Goal: Task Accomplishment & Management: Complete application form

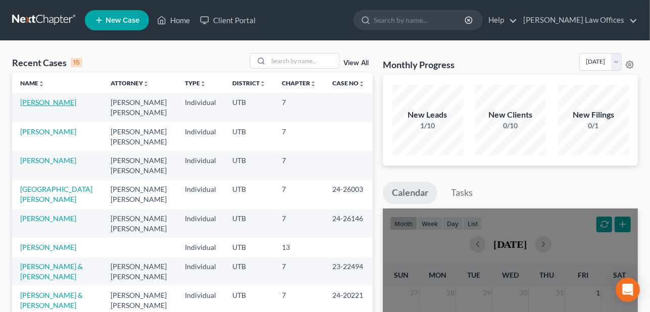
click at [34, 102] on link "[PERSON_NAME]" at bounding box center [48, 102] width 56 height 9
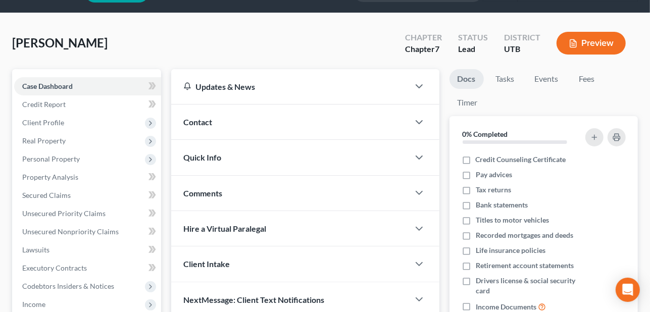
scroll to position [51, 0]
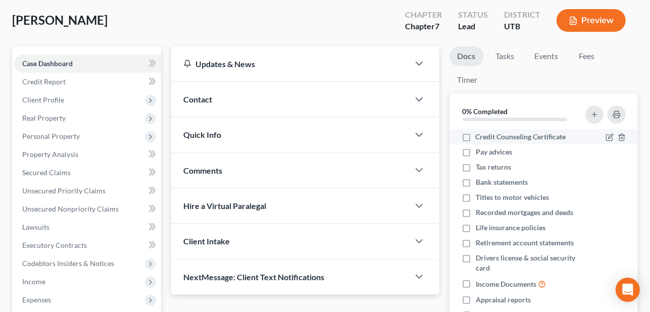
click at [476, 138] on label "Credit Counseling Certificate" at bounding box center [521, 137] width 90 height 10
click at [480, 138] on input "Credit Counseling Certificate" at bounding box center [483, 135] width 7 height 7
checkbox input "true"
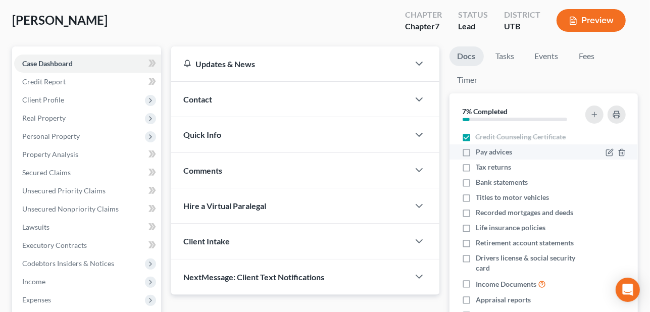
click at [476, 150] on label "Pay advices" at bounding box center [494, 152] width 36 height 10
click at [480, 150] on input "Pay advices" at bounding box center [483, 150] width 7 height 7
checkbox input "true"
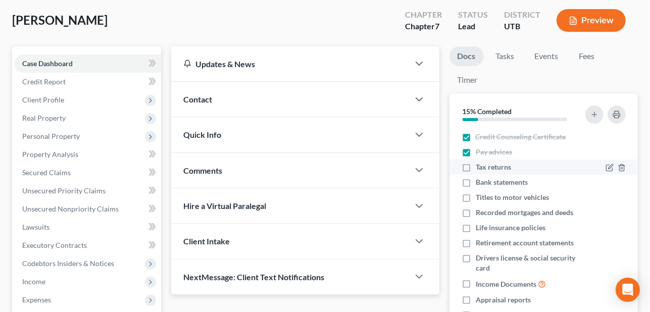
click at [476, 169] on label "Tax returns" at bounding box center [493, 167] width 35 height 10
click at [480, 169] on input "Tax returns" at bounding box center [483, 165] width 7 height 7
checkbox input "true"
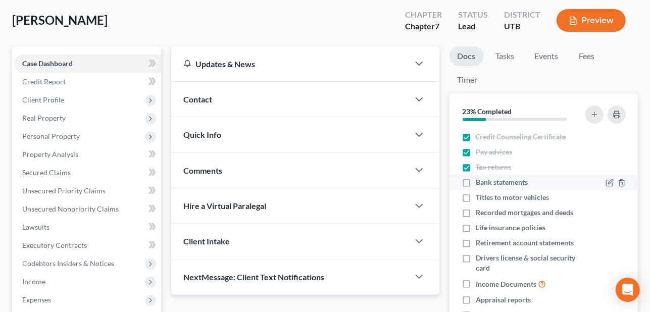
click at [476, 180] on label "Bank statements" at bounding box center [502, 182] width 52 height 10
click at [480, 180] on input "Bank statements" at bounding box center [483, 180] width 7 height 7
checkbox input "true"
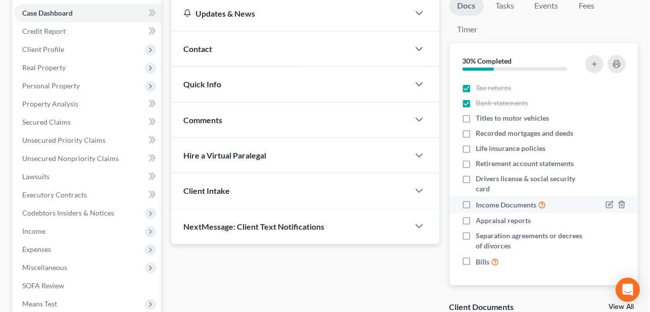
scroll to position [152, 0]
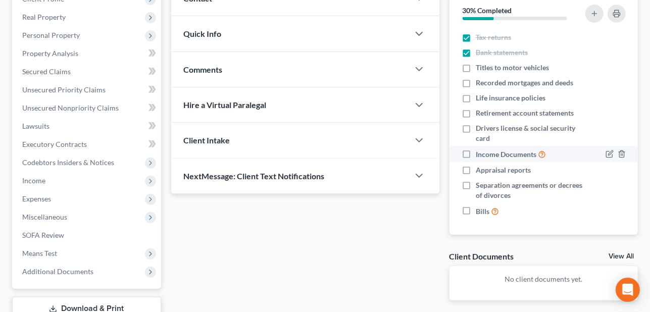
click at [476, 151] on label "Income Documents" at bounding box center [511, 155] width 70 height 12
click at [480, 151] on input "Income Documents" at bounding box center [483, 152] width 7 height 7
checkbox input "true"
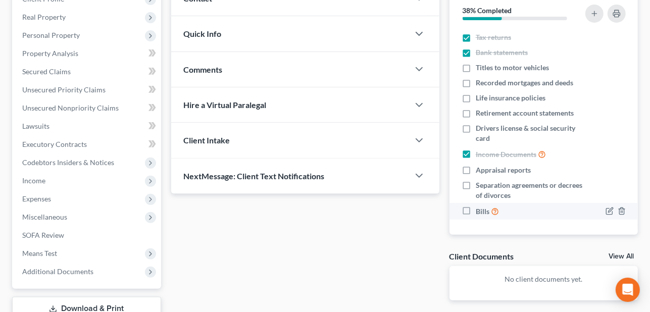
click at [476, 211] on label "Bills" at bounding box center [487, 212] width 23 height 12
click at [480, 211] on input "Bills" at bounding box center [483, 209] width 7 height 7
checkbox input "true"
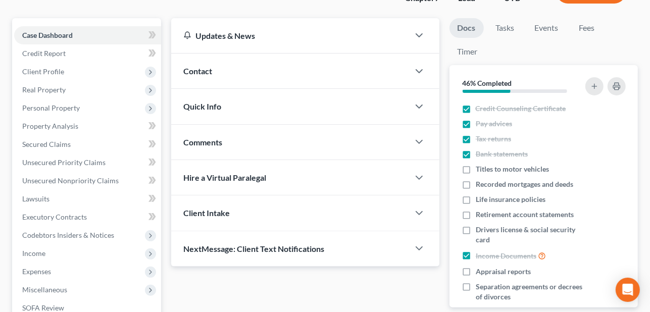
scroll to position [22, 0]
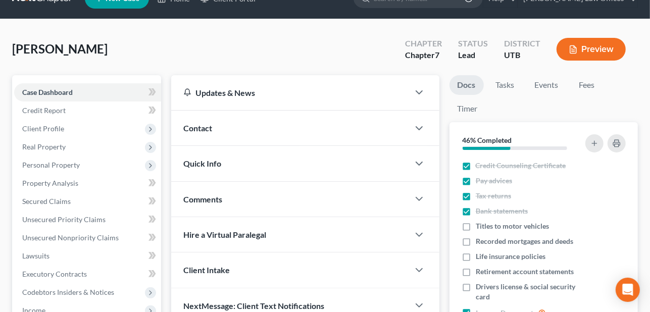
click at [215, 123] on div "Contact" at bounding box center [290, 128] width 238 height 35
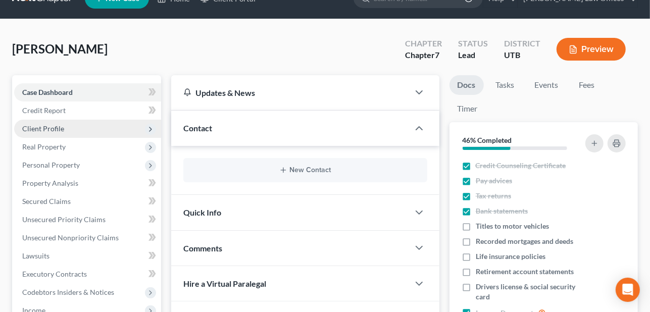
click at [57, 125] on span "Client Profile" at bounding box center [43, 128] width 42 height 9
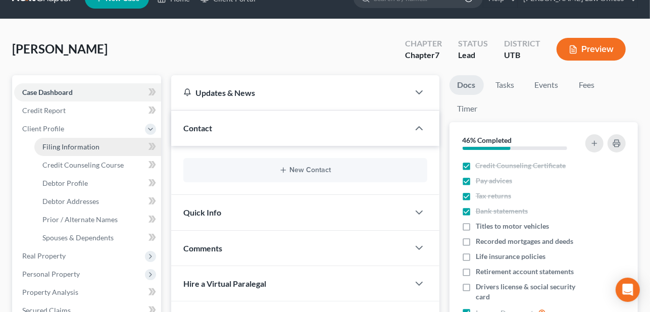
click at [53, 145] on span "Filing Information" at bounding box center [70, 146] width 57 height 9
select select "1"
select select "0"
select select "46"
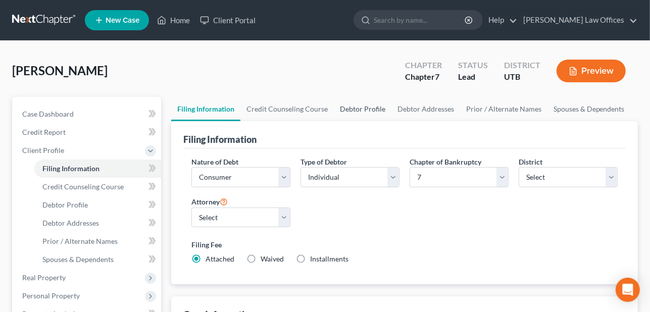
click at [350, 106] on link "Debtor Profile" at bounding box center [363, 109] width 58 height 24
select select "3"
select select "1"
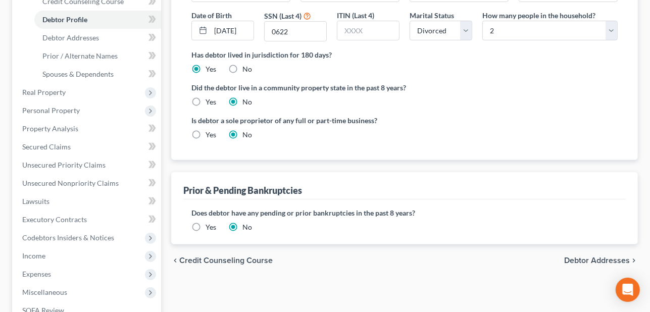
scroll to position [202, 0]
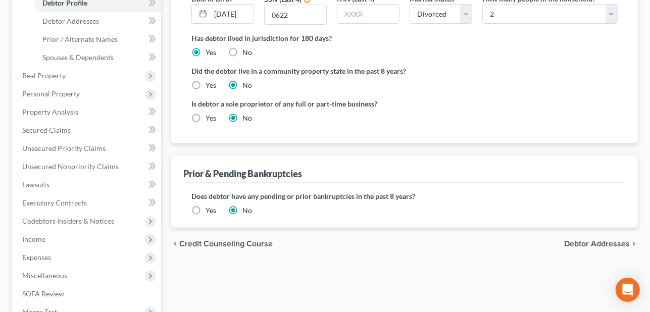
click at [597, 240] on span "Debtor Addresses" at bounding box center [597, 244] width 66 height 8
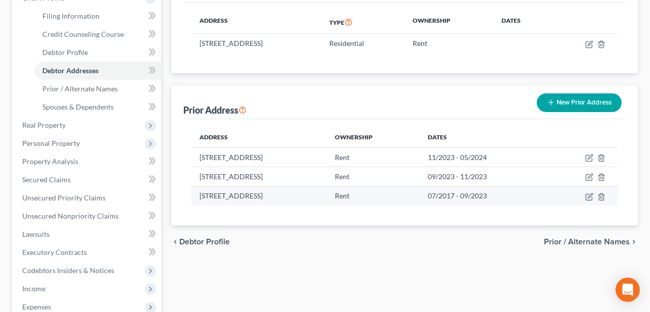
scroll to position [152, 0]
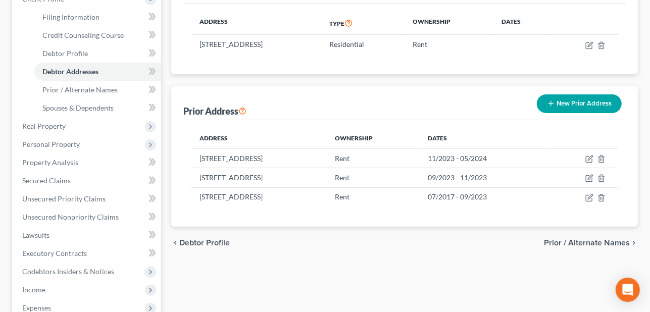
click at [574, 240] on span "Prior / Alternate Names" at bounding box center [587, 243] width 86 height 8
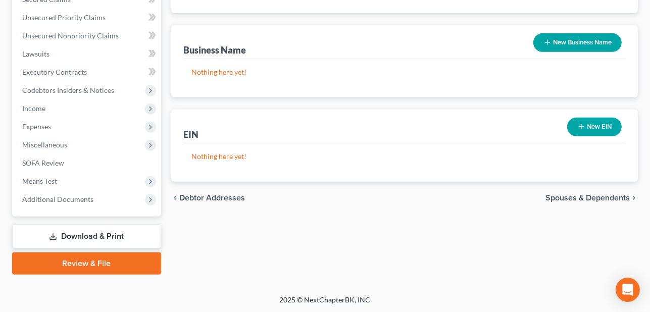
click at [579, 194] on span "Spouses & Dependents" at bounding box center [588, 198] width 84 height 8
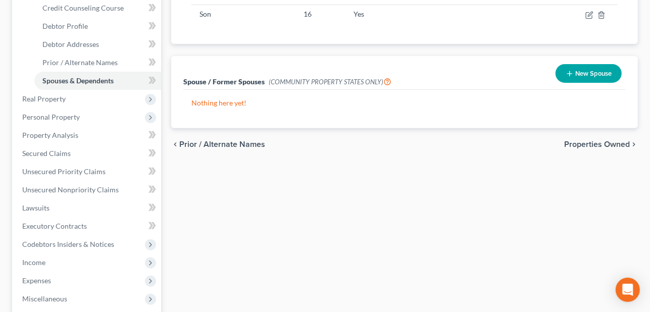
scroll to position [202, 0]
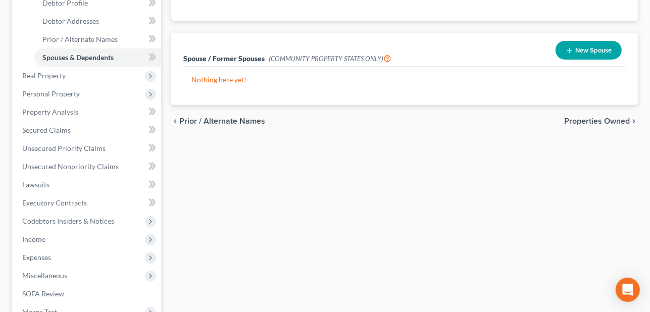
click at [576, 115] on div "chevron_left Prior / Alternate Names Properties Owned chevron_right" at bounding box center [404, 121] width 467 height 32
click at [575, 117] on span "Properties Owned" at bounding box center [597, 121] width 66 height 8
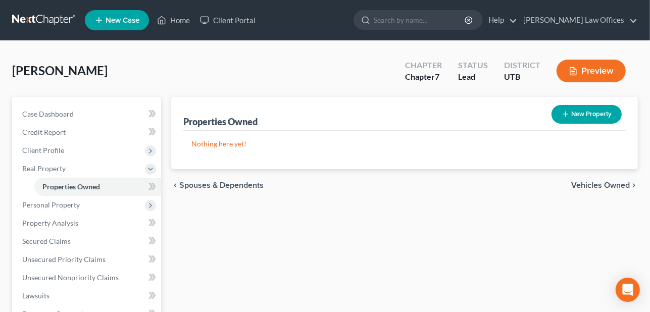
click at [596, 187] on span "Vehicles Owned" at bounding box center [600, 185] width 59 height 8
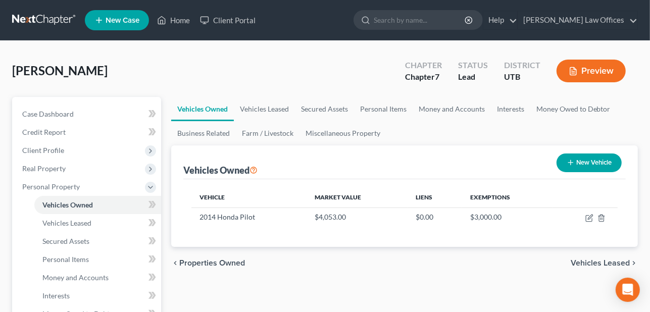
click at [614, 259] on span "Vehicles Leased" at bounding box center [600, 263] width 59 height 8
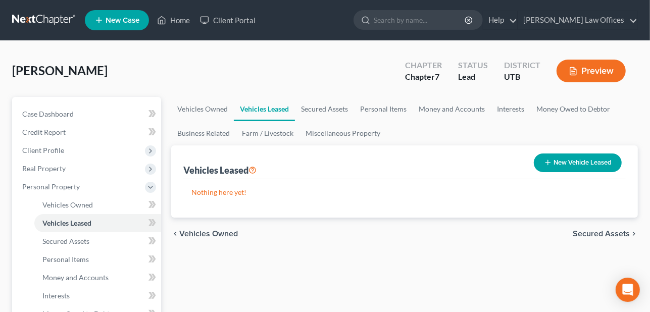
click at [626, 230] on span "Secured Assets" at bounding box center [601, 234] width 57 height 8
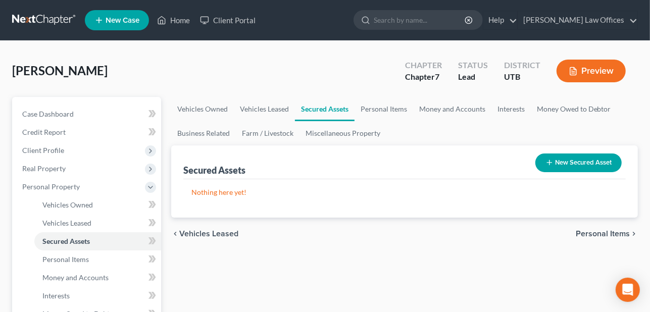
click at [623, 232] on span "Personal Items" at bounding box center [603, 234] width 54 height 8
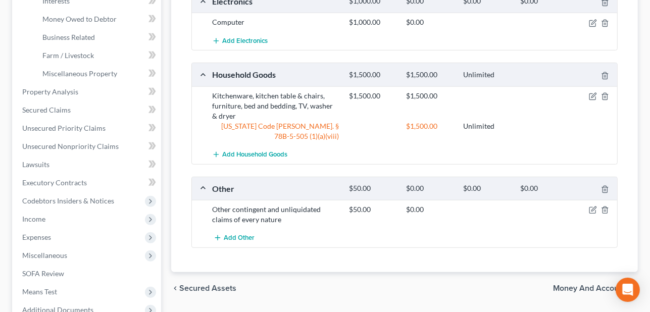
scroll to position [354, 0]
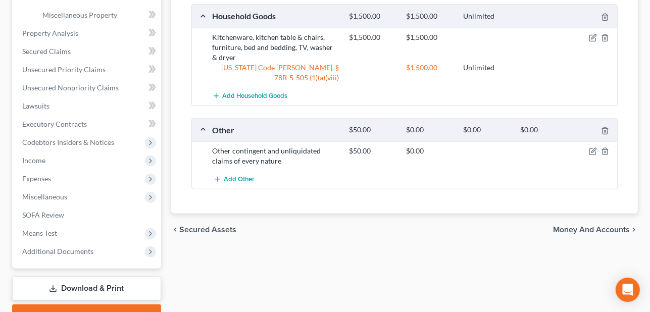
click at [581, 226] on span "Money and Accounts" at bounding box center [591, 230] width 77 height 8
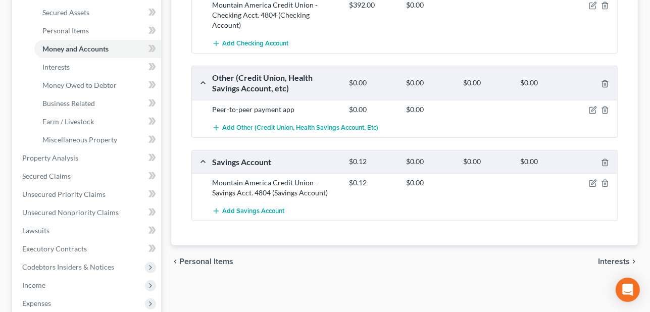
scroll to position [253, 0]
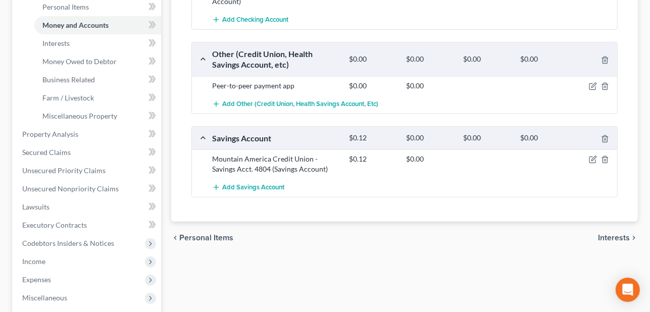
click at [616, 234] on span "Interests" at bounding box center [614, 238] width 32 height 8
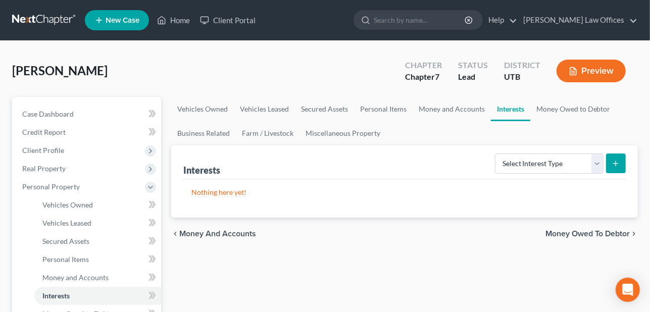
click at [600, 231] on span "Money Owed to Debtor" at bounding box center [588, 234] width 84 height 8
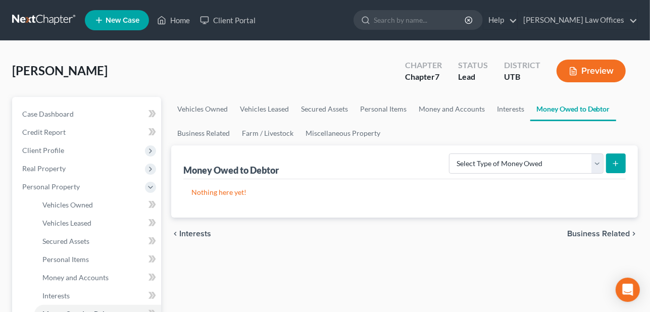
click at [600, 230] on span "Business Related" at bounding box center [598, 234] width 63 height 8
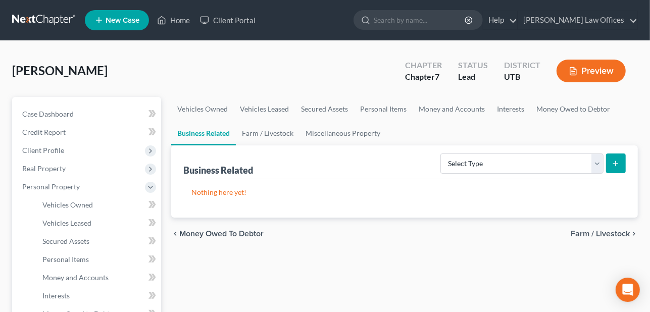
click at [600, 230] on span "Farm / Livestock" at bounding box center [600, 234] width 59 height 8
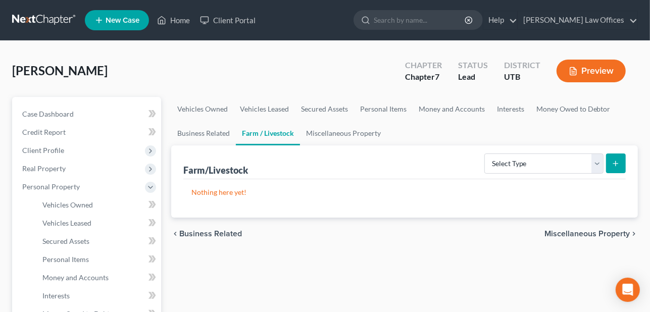
click at [600, 230] on span "Miscellaneous Property" at bounding box center [587, 234] width 85 height 8
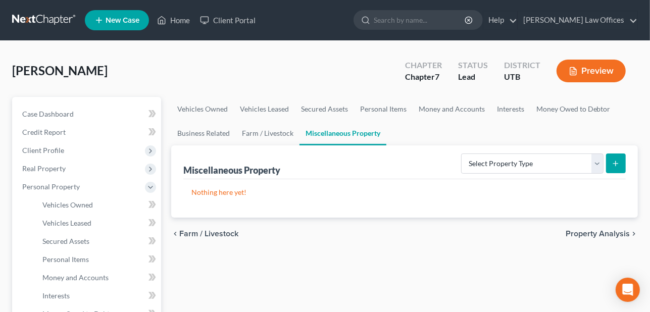
click at [600, 230] on span "Property Analysis" at bounding box center [598, 234] width 64 height 8
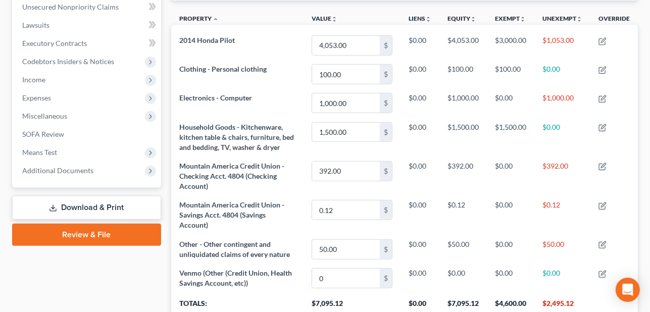
scroll to position [303, 0]
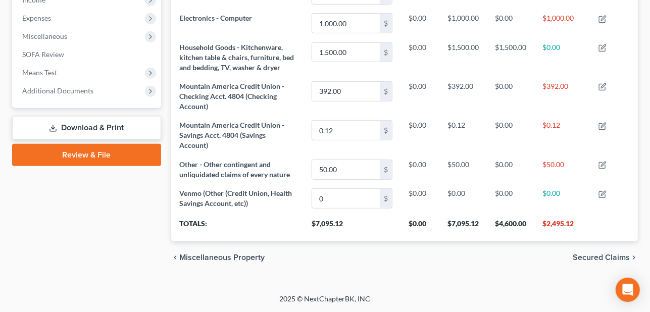
click at [593, 259] on span "Secured Claims" at bounding box center [601, 258] width 57 height 8
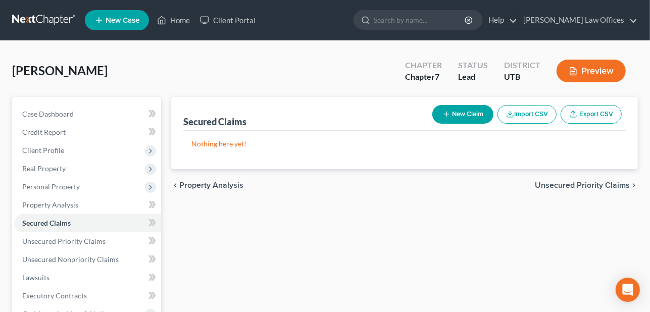
click at [610, 184] on span "Unsecured Priority Claims" at bounding box center [582, 185] width 95 height 8
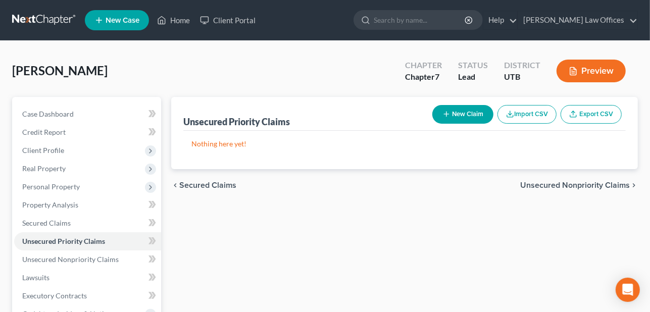
click at [610, 185] on span "Unsecured Nonpriority Claims" at bounding box center [575, 185] width 110 height 8
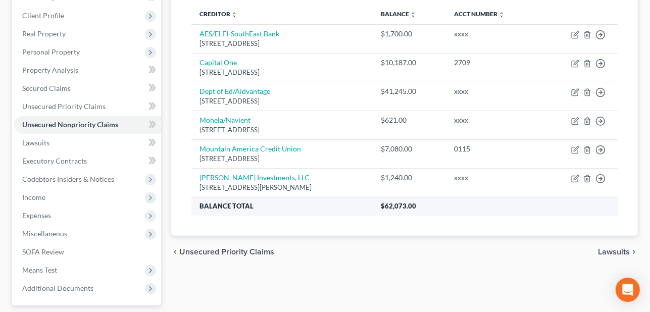
scroll to position [152, 0]
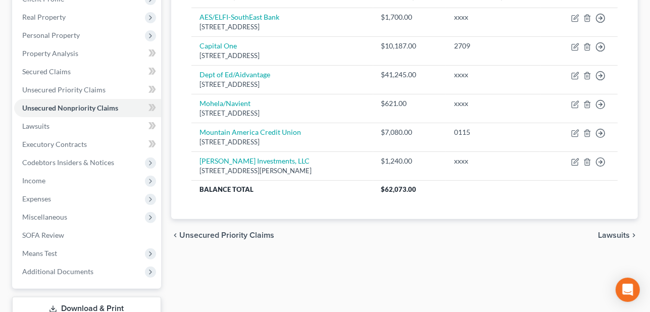
click at [604, 231] on span "Lawsuits" at bounding box center [614, 235] width 32 height 8
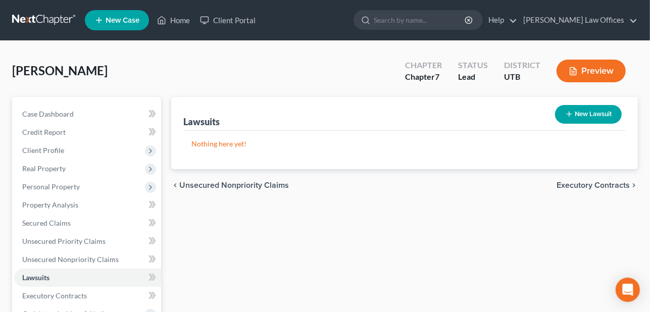
click at [611, 184] on span "Executory Contracts" at bounding box center [593, 185] width 73 height 8
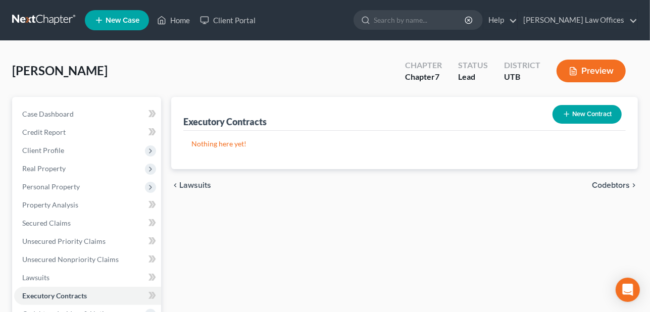
click at [613, 186] on span "Codebtors" at bounding box center [611, 185] width 38 height 8
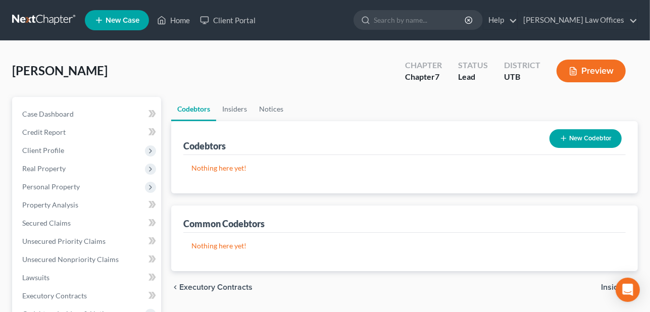
click at [606, 284] on span "Insiders" at bounding box center [615, 287] width 29 height 8
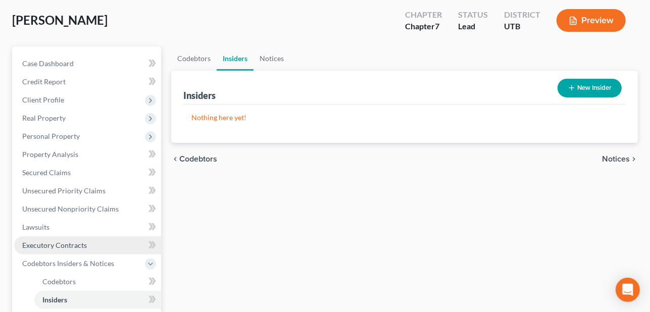
scroll to position [101, 0]
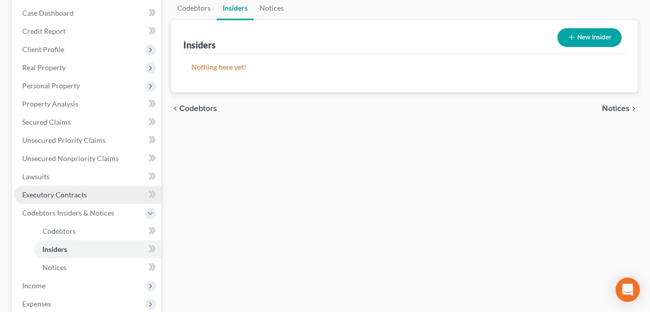
click at [65, 189] on link "Executory Contracts" at bounding box center [87, 195] width 147 height 18
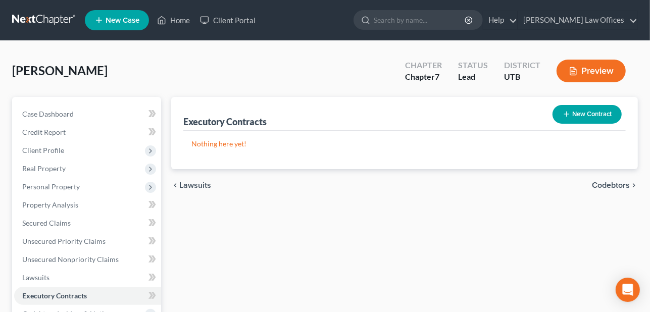
drag, startPoint x: 230, startPoint y: 148, endPoint x: 233, endPoint y: 141, distance: 7.0
click at [231, 145] on p "Nothing here yet!" at bounding box center [404, 144] width 426 height 10
click at [255, 125] on div "Executory Contracts" at bounding box center [224, 122] width 83 height 12
click at [595, 75] on button "Preview" at bounding box center [591, 71] width 69 height 23
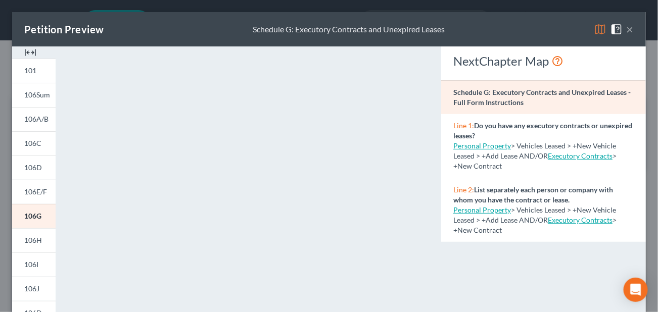
drag, startPoint x: 621, startPoint y: 31, endPoint x: 594, endPoint y: 59, distance: 38.9
click at [626, 32] on button "×" at bounding box center [629, 29] width 7 height 12
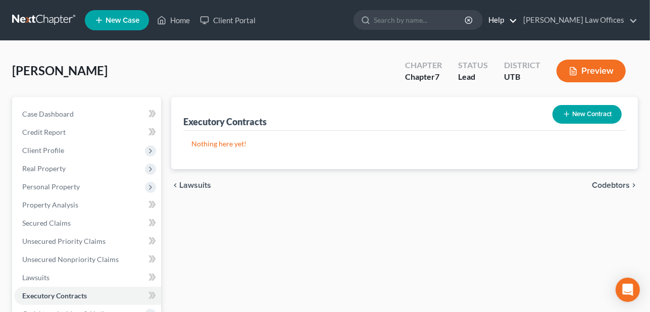
click at [517, 23] on link "Help" at bounding box center [500, 20] width 34 height 18
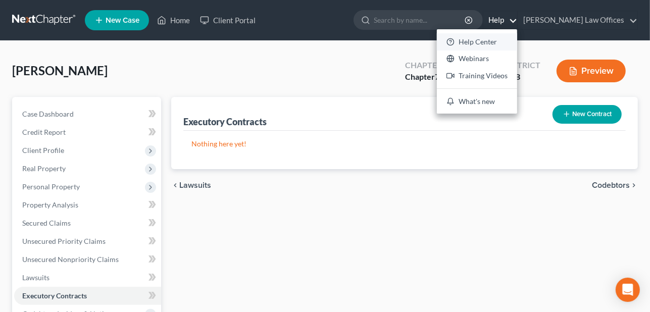
click at [517, 37] on link "Help Center" at bounding box center [477, 41] width 80 height 17
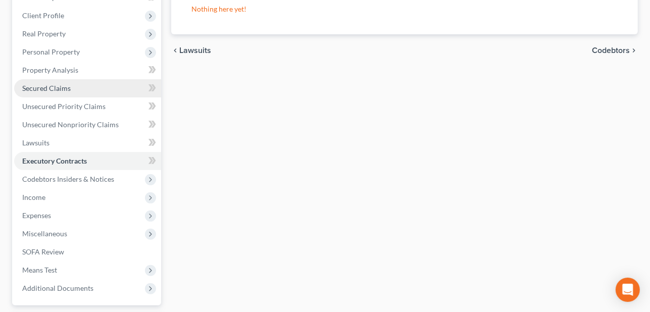
scroll to position [152, 0]
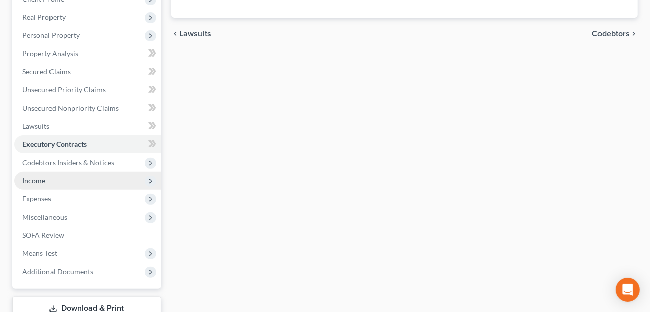
click at [96, 185] on span "Income" at bounding box center [87, 181] width 147 height 18
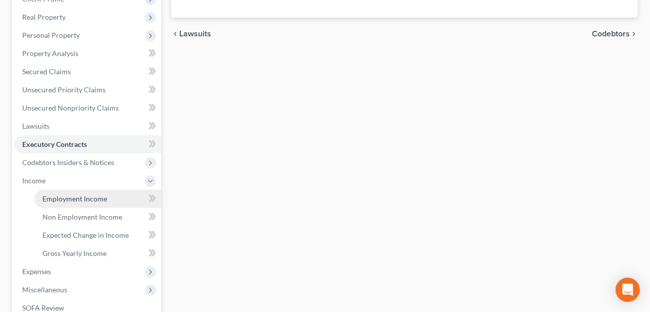
click at [92, 196] on span "Employment Income" at bounding box center [74, 198] width 65 height 9
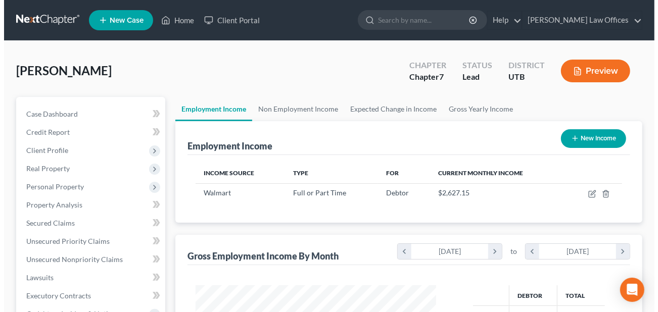
scroll to position [180, 261]
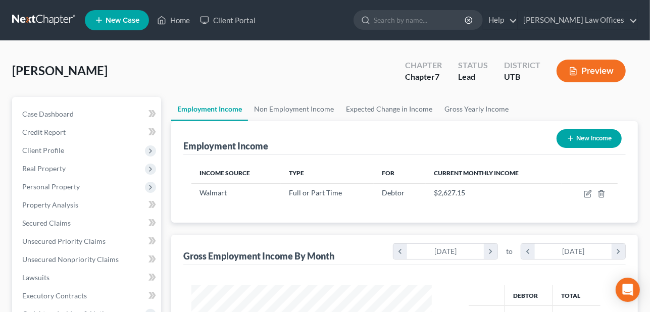
click at [603, 67] on button "Preview" at bounding box center [591, 71] width 69 height 23
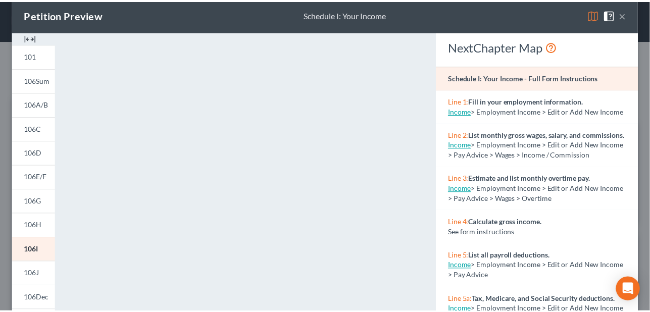
scroll to position [0, 0]
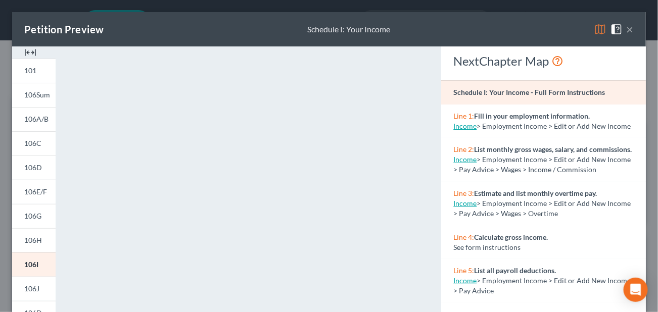
click at [626, 30] on button "×" at bounding box center [629, 29] width 7 height 12
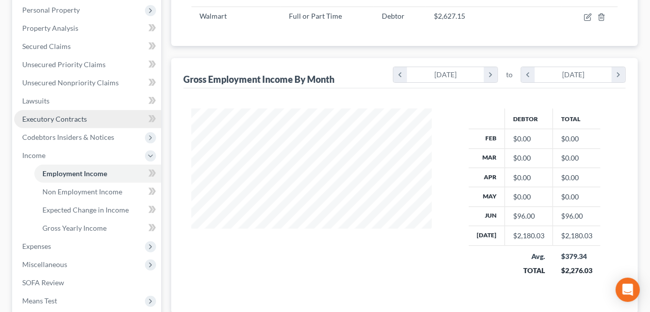
scroll to position [202, 0]
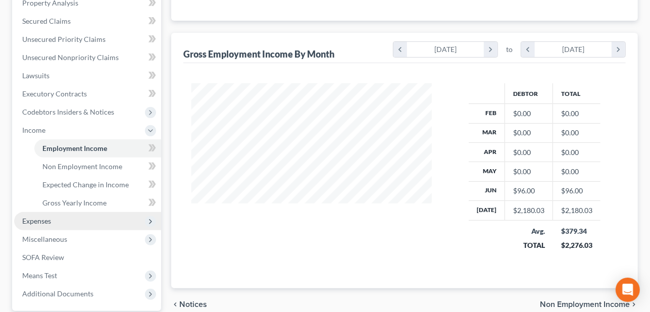
click at [51, 219] on span "Expenses" at bounding box center [87, 221] width 147 height 18
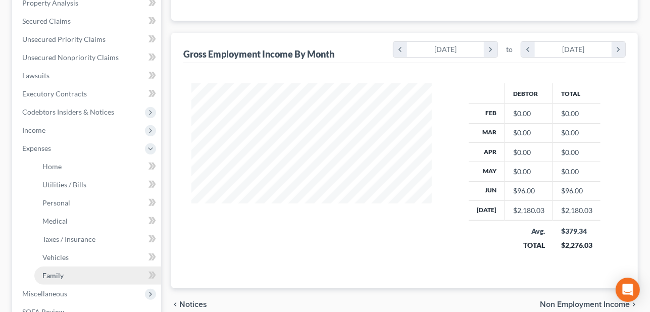
click at [86, 273] on link "Family" at bounding box center [97, 276] width 127 height 18
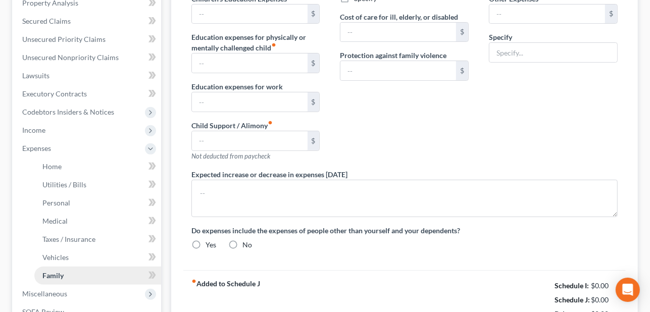
scroll to position [151, 0]
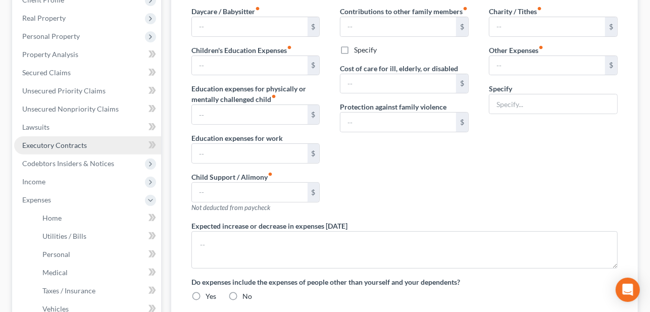
type input "168.00"
type input "100.00"
type input "0.00"
type input "660.00"
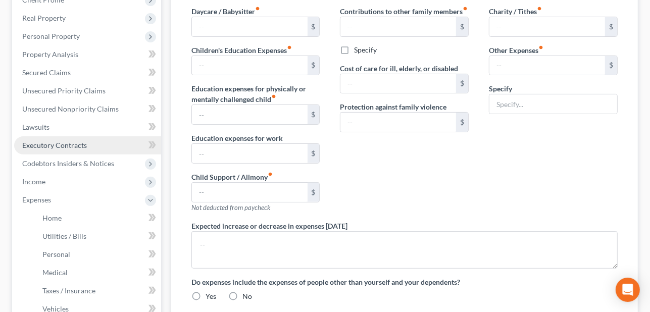
type input "0.00"
type input "260.00"
type input "0.00"
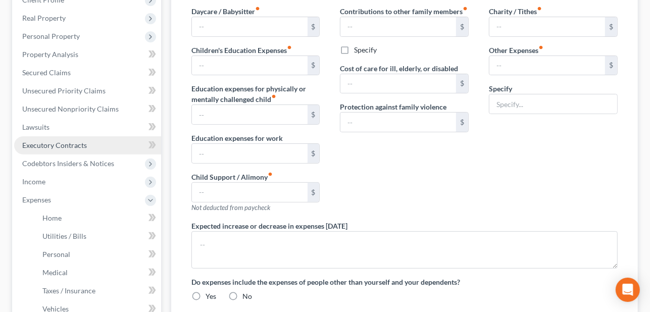
radio input "true"
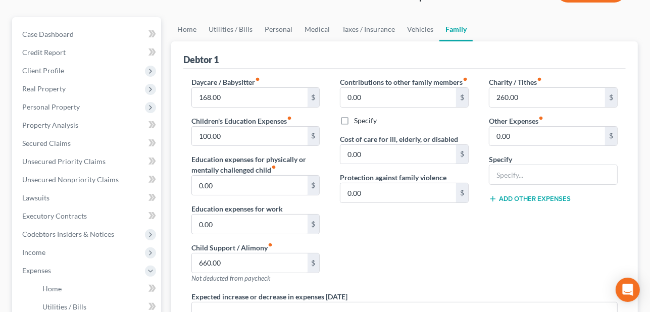
scroll to position [101, 0]
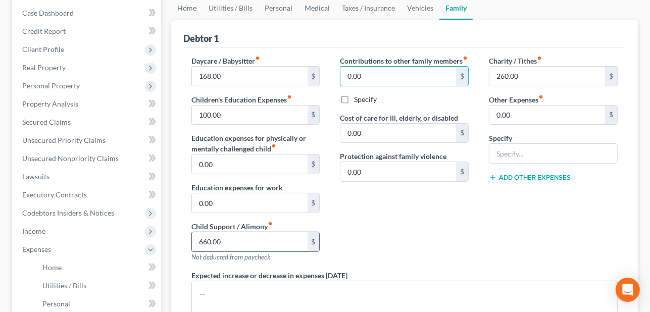
click at [264, 245] on input "660.00" at bounding box center [250, 241] width 116 height 19
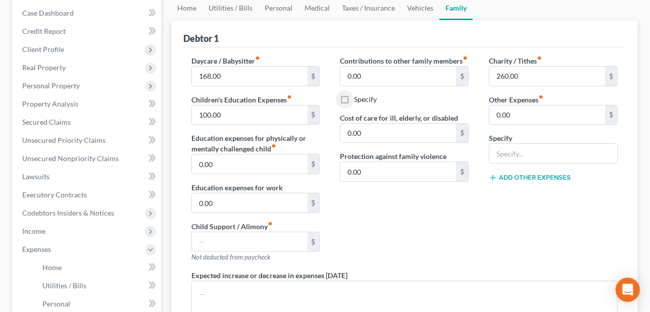
click at [427, 218] on div "Contributions to other family members fiber_manual_record 0.00 $ Specify Cost o…" at bounding box center [404, 163] width 149 height 215
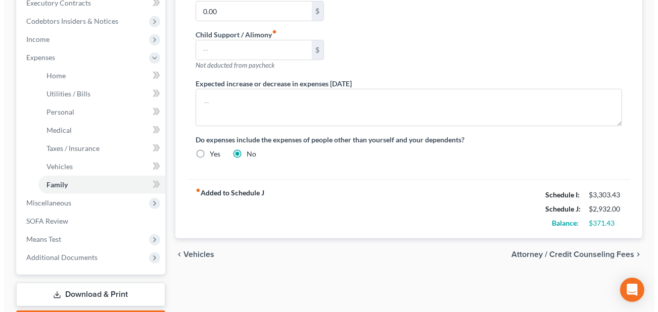
scroll to position [351, 0]
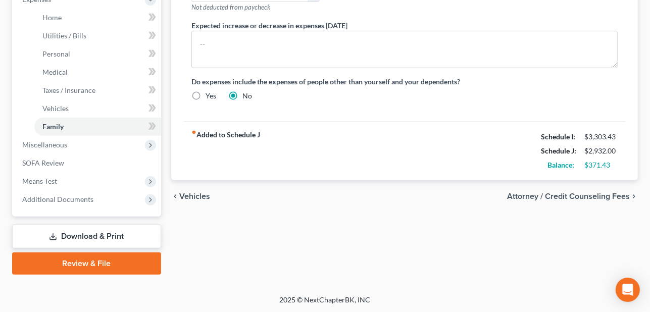
click at [595, 194] on span "Attorney / Credit Counseling Fees" at bounding box center [568, 196] width 123 height 8
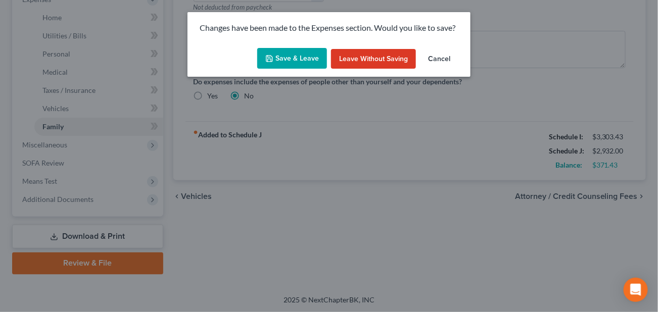
click at [284, 59] on button "Save & Leave" at bounding box center [292, 58] width 70 height 21
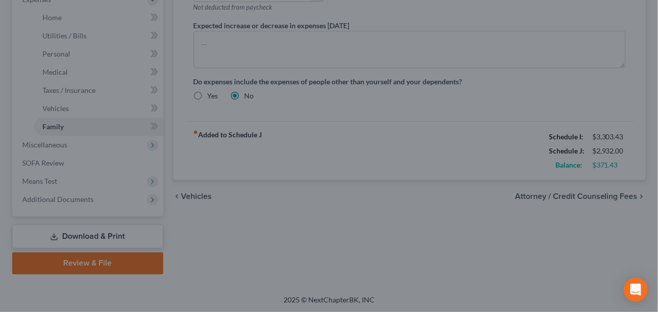
select select "0"
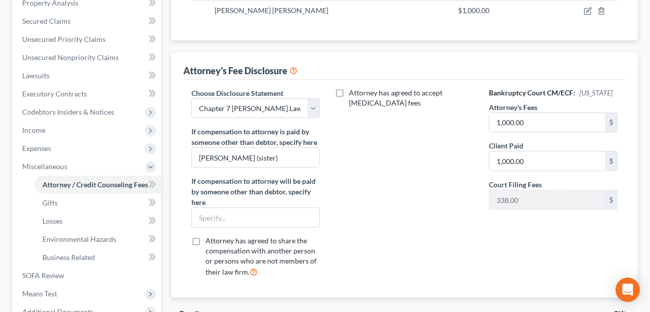
scroll to position [253, 0]
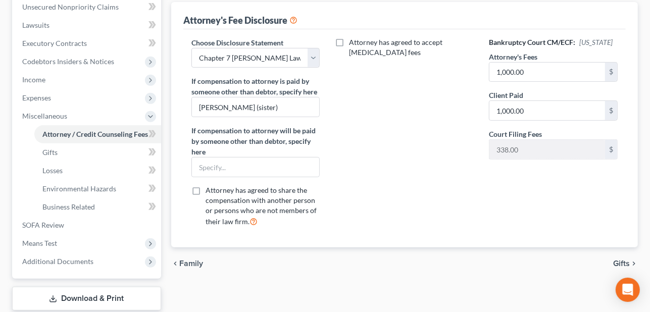
click at [629, 264] on span "Gifts" at bounding box center [621, 264] width 17 height 8
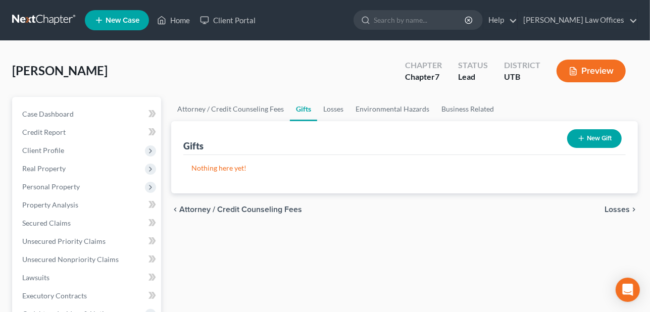
click at [622, 206] on span "Losses" at bounding box center [617, 210] width 25 height 8
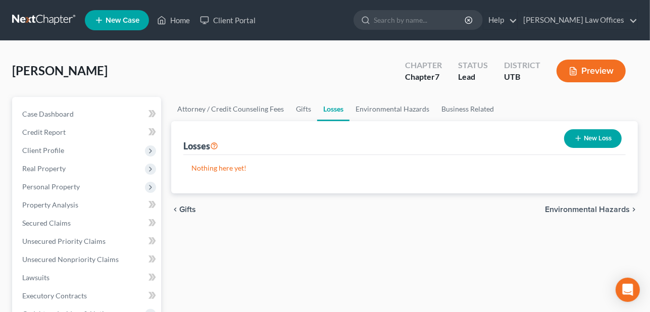
click at [622, 206] on span "Environmental Hazards" at bounding box center [587, 210] width 85 height 8
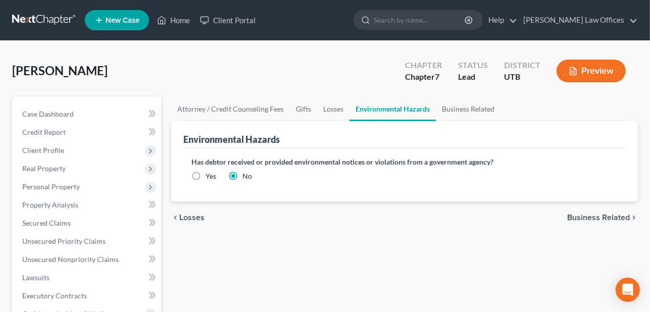
click at [622, 204] on div "chevron_left Losses Business Related chevron_right" at bounding box center [404, 218] width 467 height 32
click at [616, 215] on span "Business Related" at bounding box center [598, 218] width 63 height 8
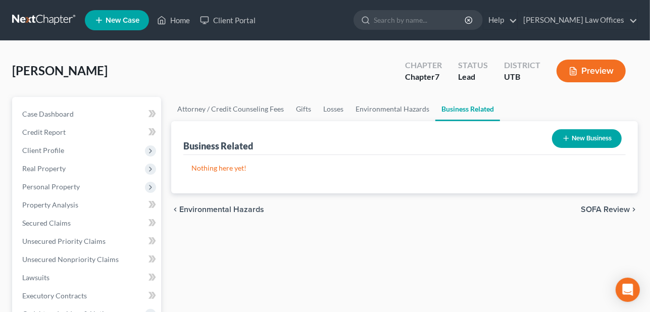
click at [619, 206] on span "SOFA Review" at bounding box center [605, 210] width 49 height 8
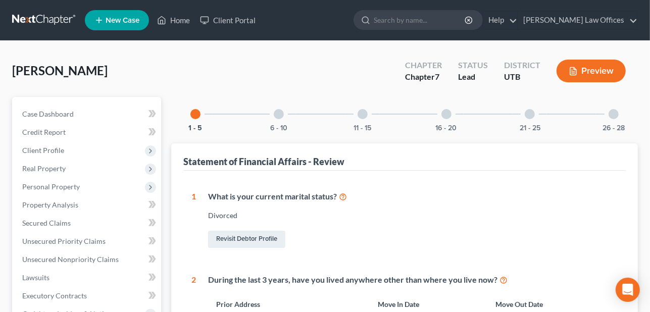
click at [280, 117] on div at bounding box center [279, 114] width 10 height 10
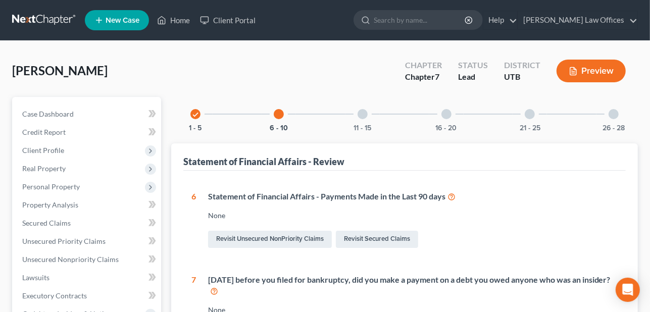
click at [366, 117] on div at bounding box center [363, 114] width 10 height 10
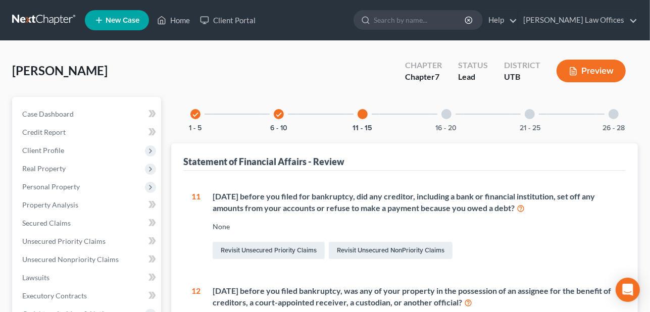
click at [449, 112] on div at bounding box center [447, 114] width 10 height 10
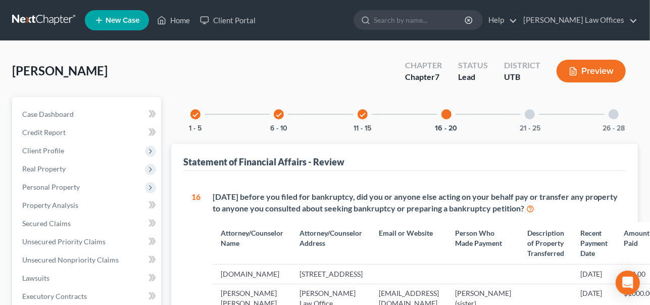
click at [529, 111] on div at bounding box center [530, 114] width 10 height 10
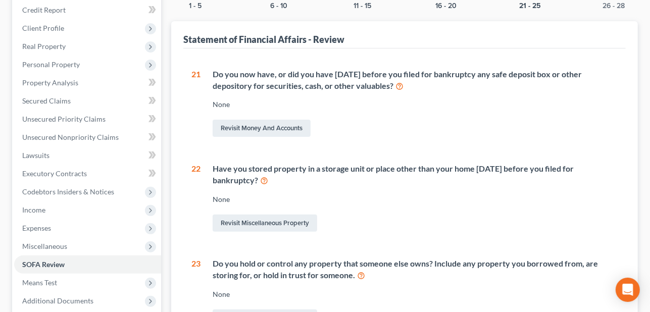
scroll to position [70, 0]
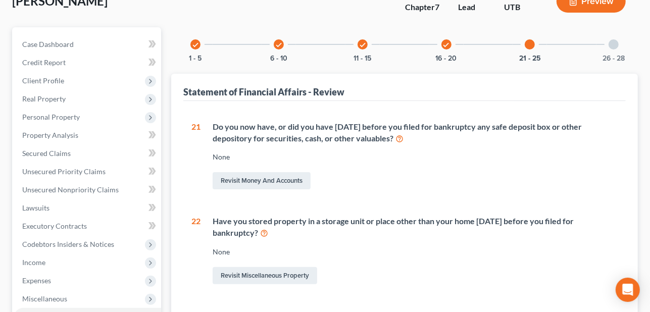
drag, startPoint x: 615, startPoint y: 42, endPoint x: 488, endPoint y: 138, distance: 158.3
click at [614, 42] on div at bounding box center [614, 44] width 10 height 10
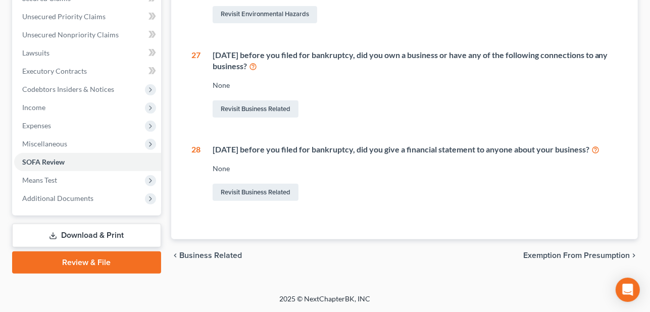
scroll to position [233, 0]
click at [581, 258] on span "Exemption from Presumption" at bounding box center [576, 256] width 107 height 8
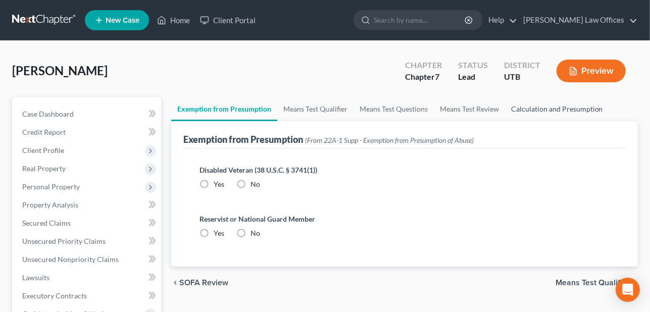
click at [568, 114] on link "Calculation and Presumption" at bounding box center [557, 109] width 104 height 24
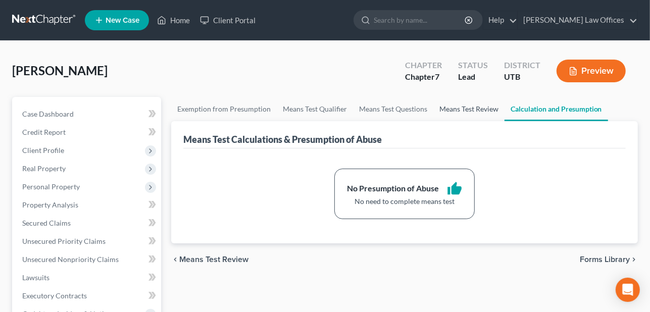
click at [474, 106] on link "Means Test Review" at bounding box center [468, 109] width 71 height 24
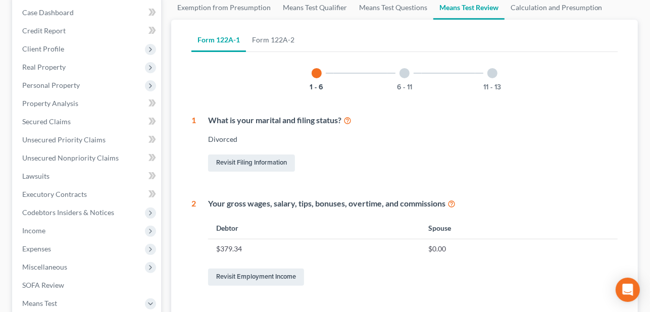
scroll to position [101, 0]
click at [404, 76] on div at bounding box center [405, 74] width 10 height 10
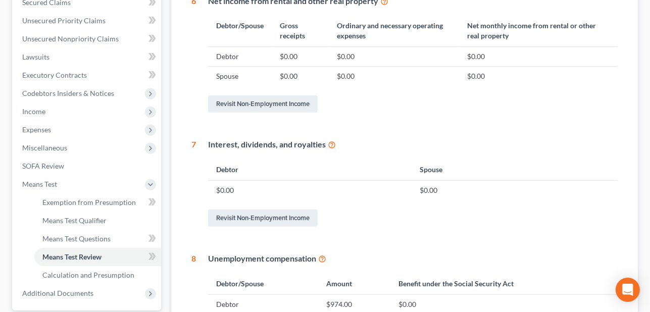
scroll to position [69, 0]
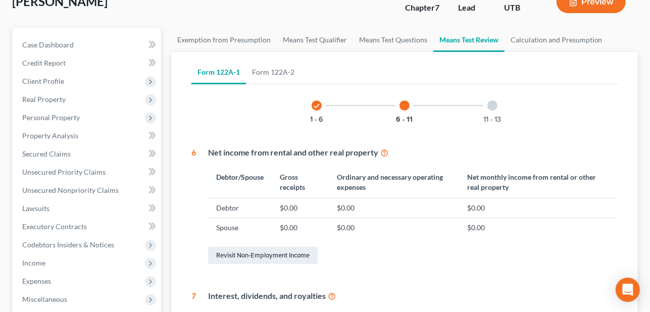
drag, startPoint x: 492, startPoint y: 102, endPoint x: 552, endPoint y: 142, distance: 72.4
click at [492, 103] on div at bounding box center [492, 106] width 10 height 10
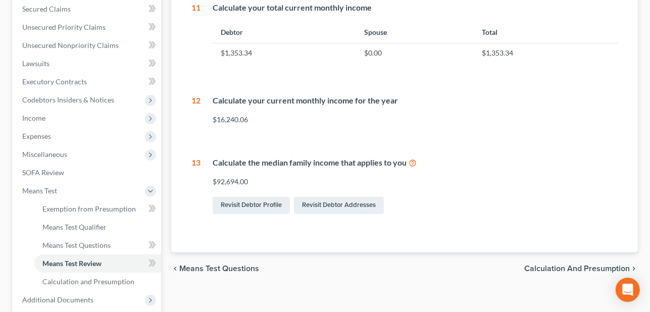
scroll to position [214, 0]
click at [54, 156] on span "Miscellaneous" at bounding box center [44, 155] width 45 height 9
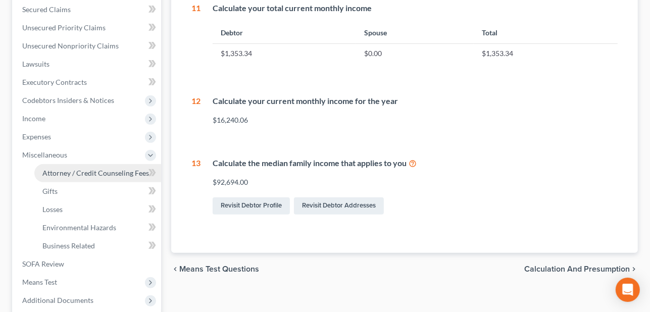
click at [85, 178] on link "Attorney / Credit Counseling Fees" at bounding box center [97, 173] width 127 height 18
select select "0"
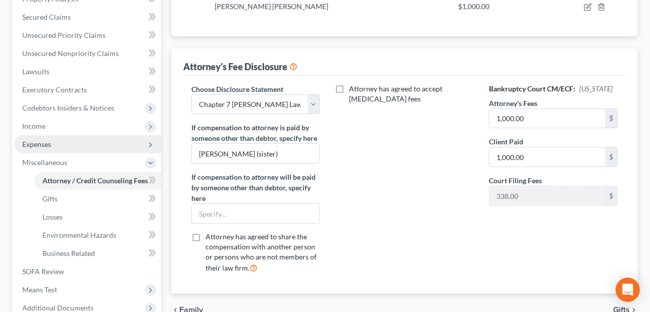
scroll to position [202, 0]
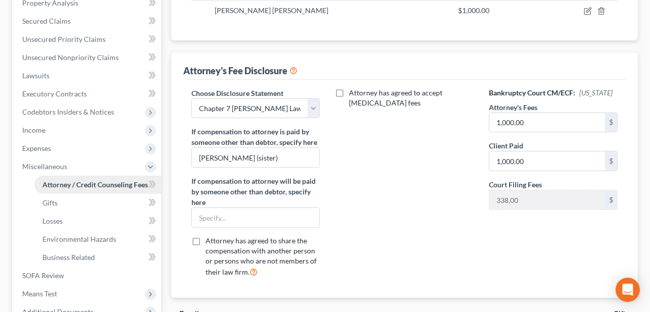
drag, startPoint x: 44, startPoint y: 133, endPoint x: 56, endPoint y: 176, distance: 44.5
click at [44, 133] on span "Income" at bounding box center [33, 130] width 23 height 9
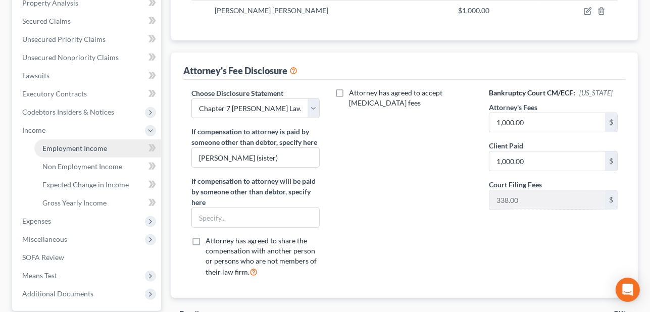
click at [83, 146] on span "Employment Income" at bounding box center [74, 148] width 65 height 9
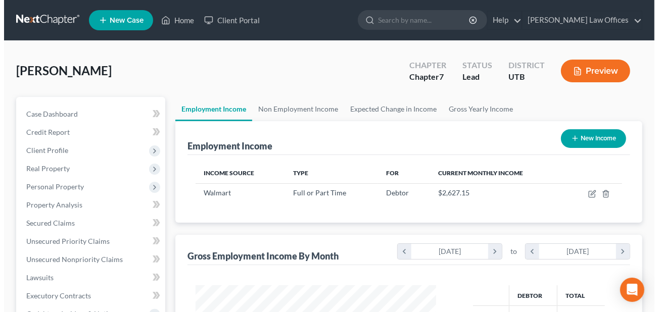
scroll to position [180, 261]
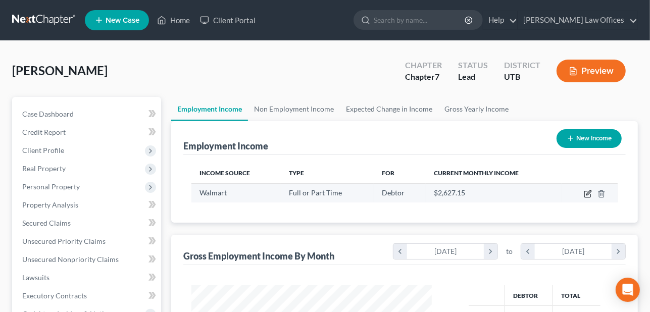
click at [587, 194] on icon "button" at bounding box center [588, 194] width 8 height 8
select select "0"
select select "46"
select select "2"
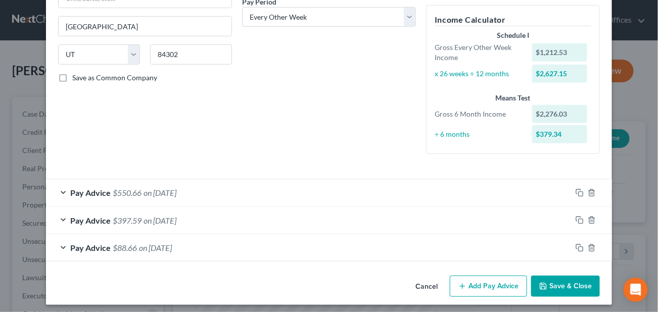
scroll to position [168, 0]
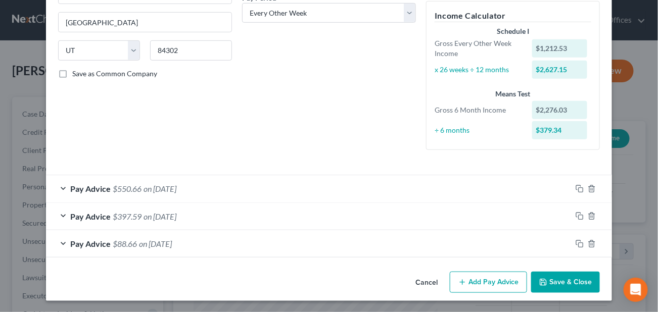
click at [57, 187] on div "Pay Advice $550.66 on [DATE]" at bounding box center [308, 188] width 525 height 27
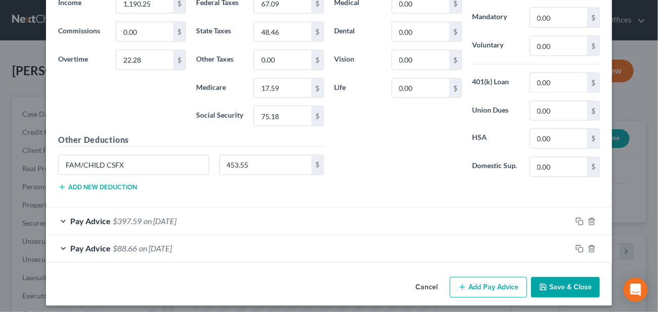
scroll to position [470, 0]
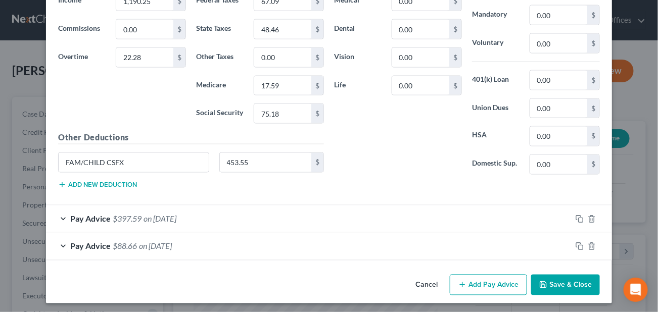
click at [61, 216] on div "Pay Advice $397.59 on [DATE]" at bounding box center [308, 219] width 525 height 27
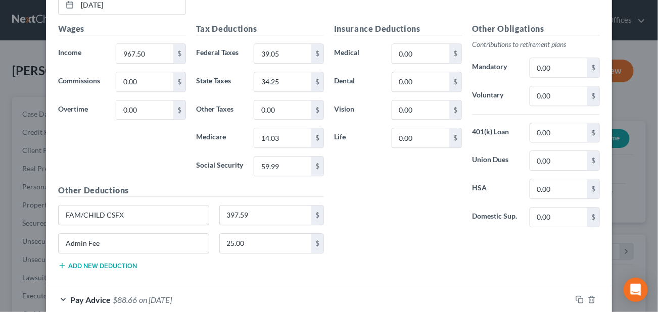
scroll to position [773, 0]
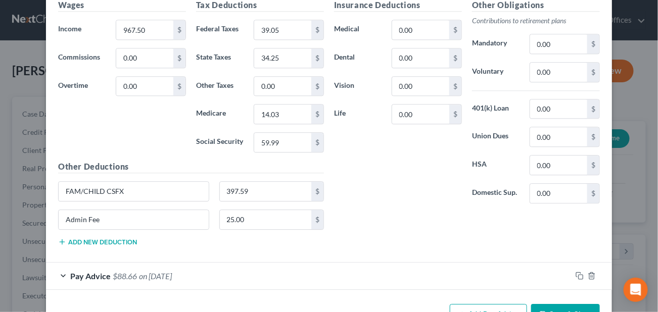
click at [59, 263] on div "Pay Advice $88.66 on [DATE]" at bounding box center [308, 276] width 525 height 27
click at [57, 266] on div "Pay Advice $88.66 on [DATE]" at bounding box center [308, 276] width 525 height 27
click at [62, 267] on div "Pay Advice $88.66 on [DATE]" at bounding box center [308, 276] width 525 height 27
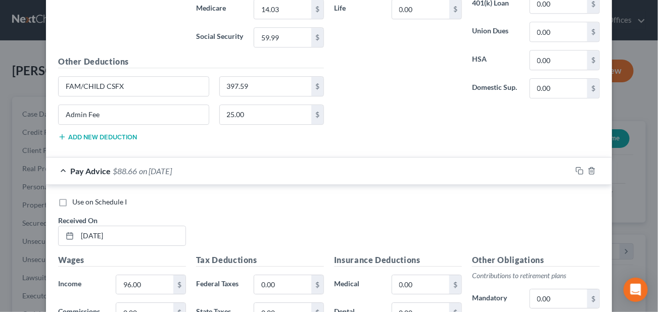
scroll to position [849, 0]
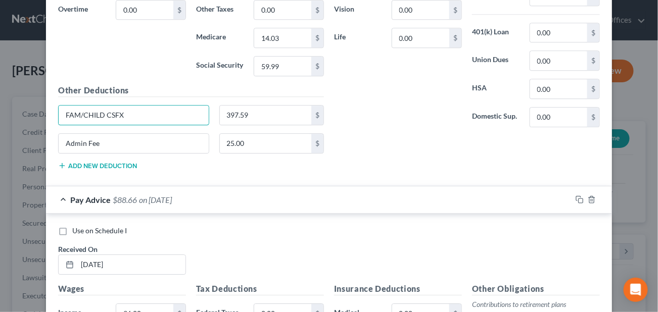
drag, startPoint x: 126, startPoint y: 112, endPoint x: 47, endPoint y: 107, distance: 79.5
click at [47, 107] on div "Use on Schedule I Received On * [DATE] Wages Income * 967.50 $ Commissions 0.00…" at bounding box center [329, 20] width 566 height 332
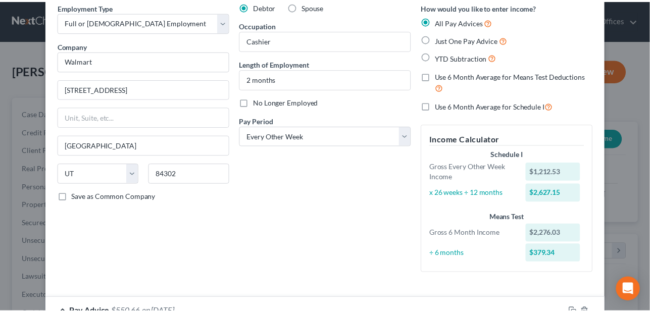
scroll to position [0, 0]
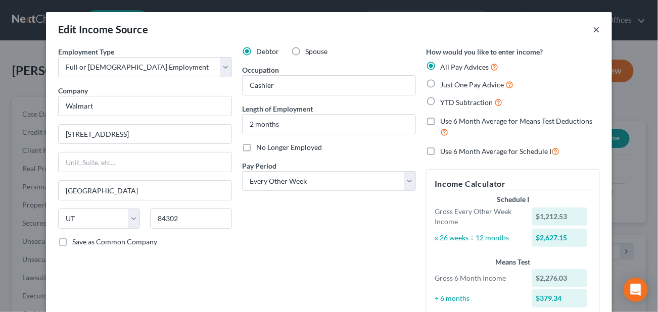
drag, startPoint x: 588, startPoint y: 23, endPoint x: 590, endPoint y: 29, distance: 5.9
click at [588, 25] on div "Edit Income Source ×" at bounding box center [329, 29] width 566 height 34
click at [593, 29] on button "×" at bounding box center [596, 29] width 7 height 12
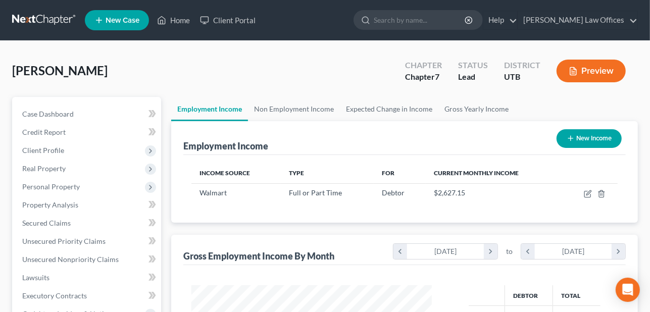
click at [598, 70] on button "Preview" at bounding box center [591, 71] width 69 height 23
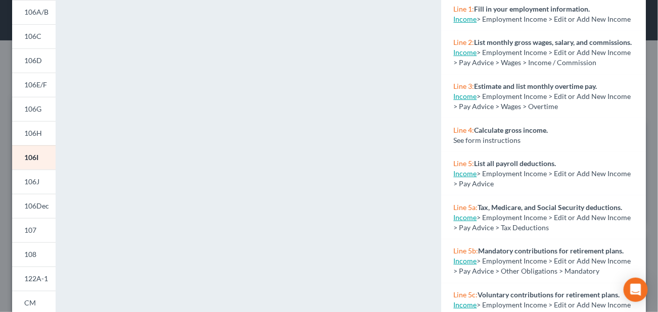
scroll to position [152, 0]
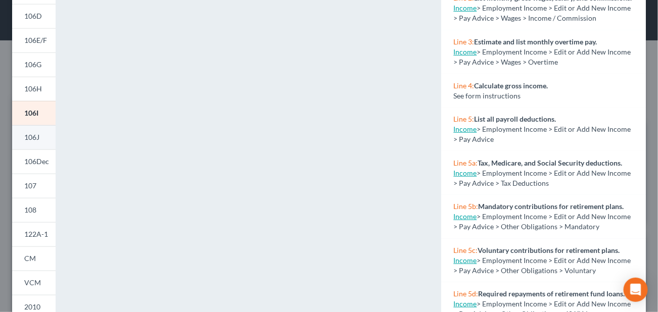
click at [41, 138] on link "106J" at bounding box center [33, 137] width 43 height 24
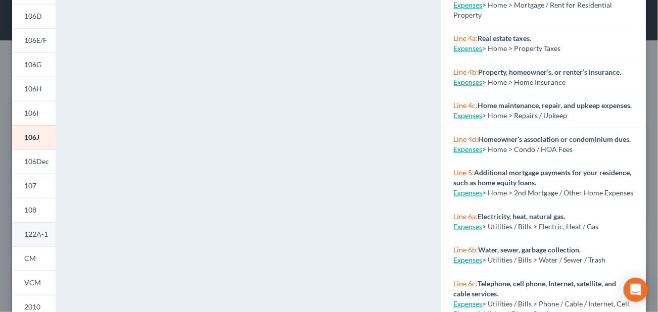
click at [30, 238] on span "122A-1" at bounding box center [36, 234] width 24 height 9
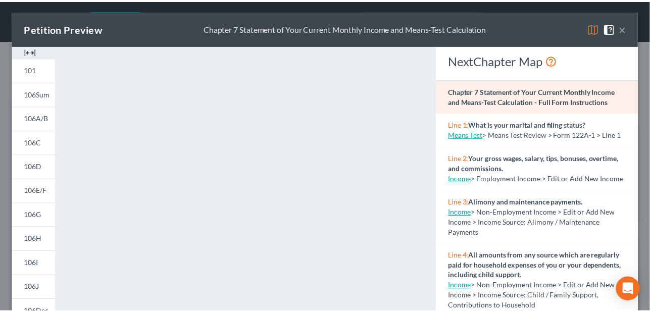
scroll to position [0, 0]
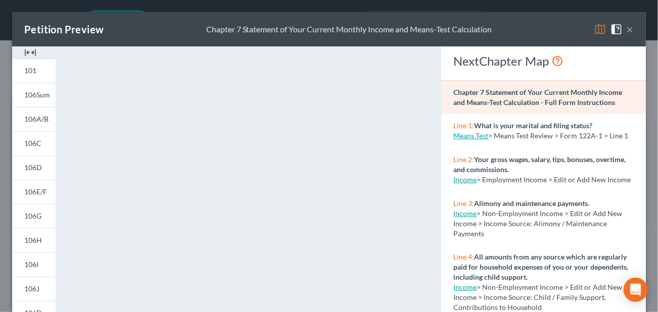
click at [626, 27] on button "×" at bounding box center [629, 29] width 7 height 12
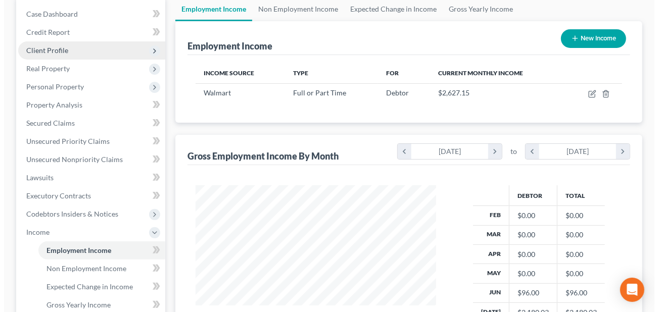
scroll to position [101, 0]
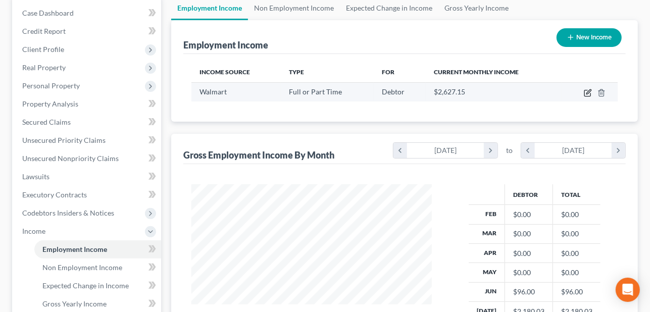
click at [585, 93] on icon "button" at bounding box center [587, 93] width 6 height 6
select select "0"
select select "46"
select select "2"
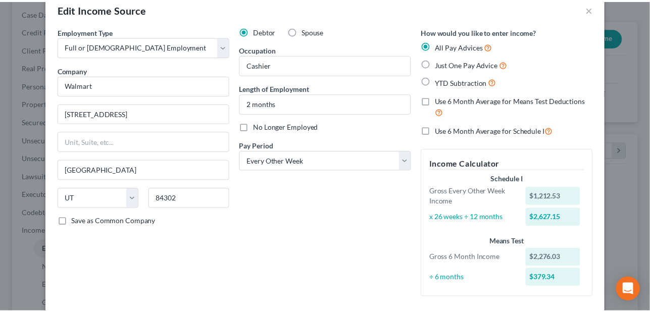
scroll to position [17, 0]
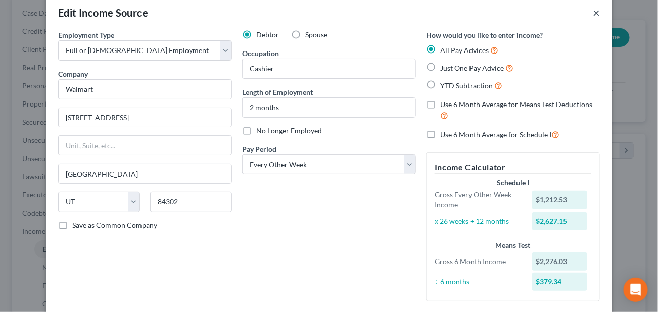
click at [593, 12] on button "×" at bounding box center [596, 13] width 7 height 12
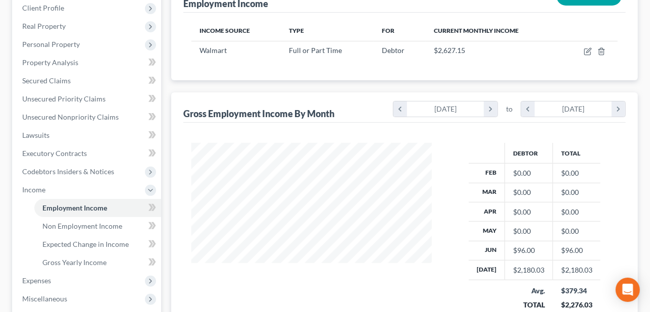
scroll to position [202, 0]
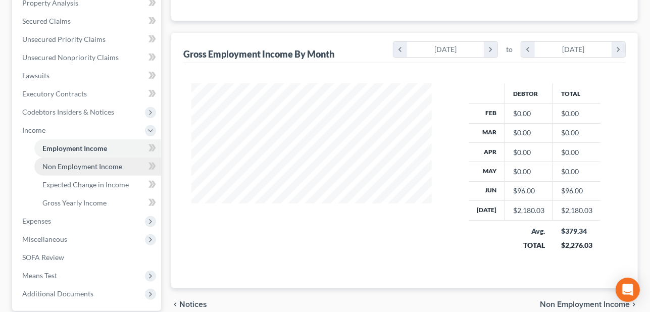
click at [53, 162] on span "Non Employment Income" at bounding box center [82, 166] width 80 height 9
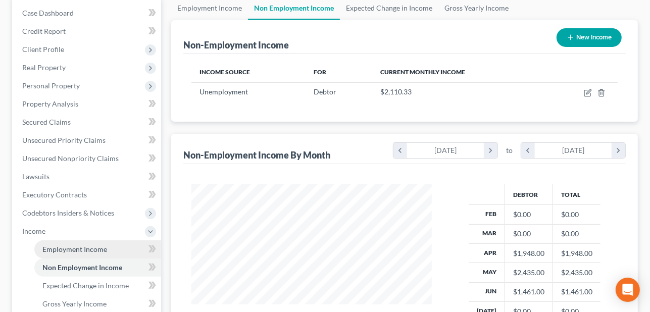
click at [78, 247] on span "Employment Income" at bounding box center [74, 249] width 65 height 9
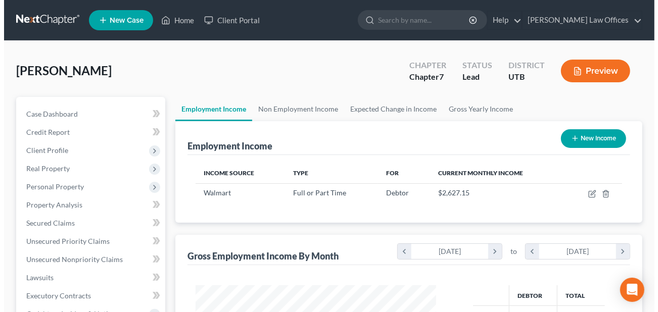
scroll to position [180, 261]
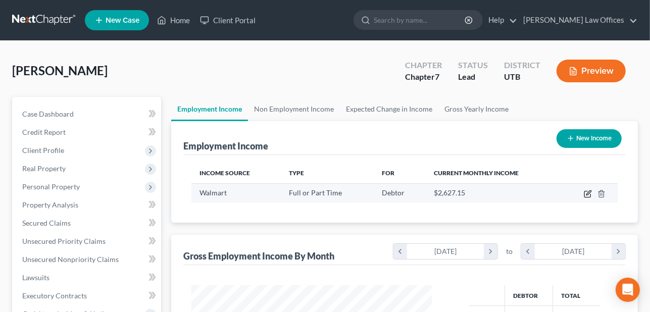
click at [592, 193] on icon "button" at bounding box center [588, 194] width 8 height 8
select select "0"
select select "46"
select select "2"
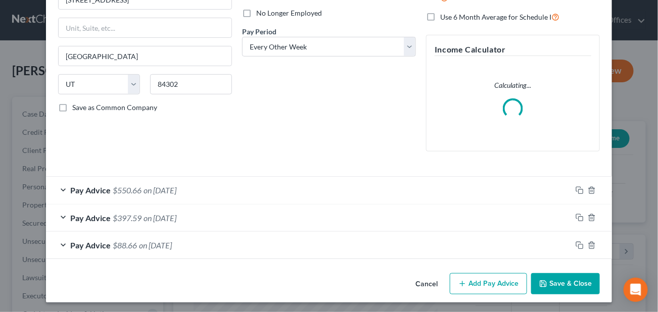
scroll to position [136, 0]
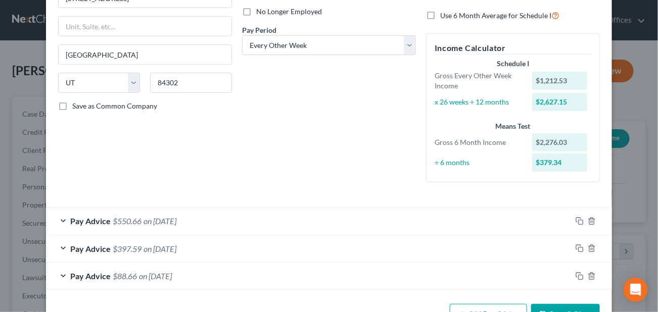
click at [70, 220] on span "Pay Advice" at bounding box center [90, 221] width 40 height 10
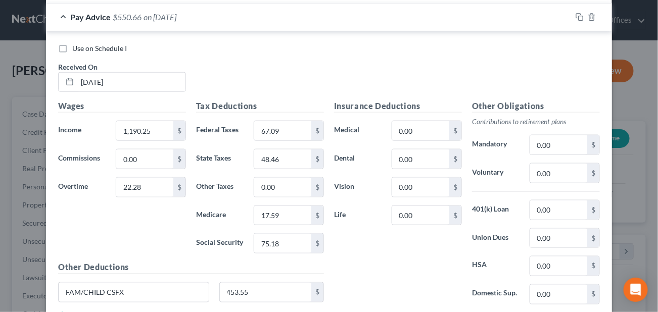
scroll to position [439, 0]
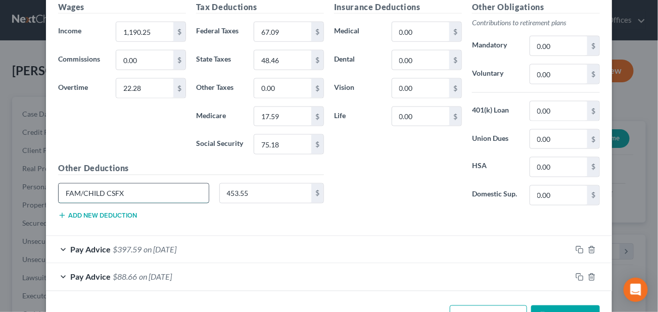
click at [159, 184] on input "FAM/CHILD CSFX" at bounding box center [134, 193] width 150 height 19
type input "FAM/CHILD CSFX (Child Support)"
click at [70, 246] on span "Pay Advice" at bounding box center [90, 250] width 40 height 10
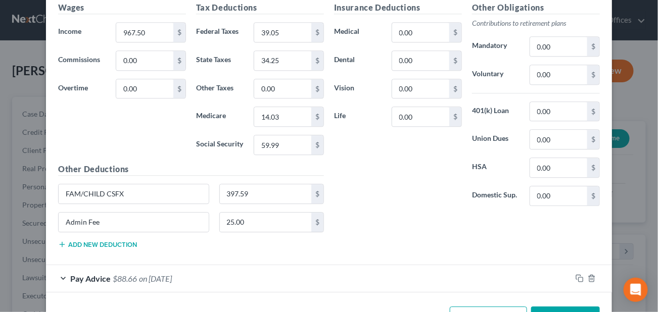
scroll to position [793, 0]
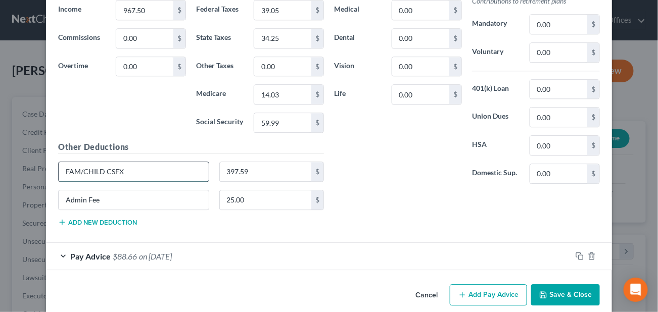
click at [155, 169] on input "FAM/CHILD CSFX" at bounding box center [134, 171] width 150 height 19
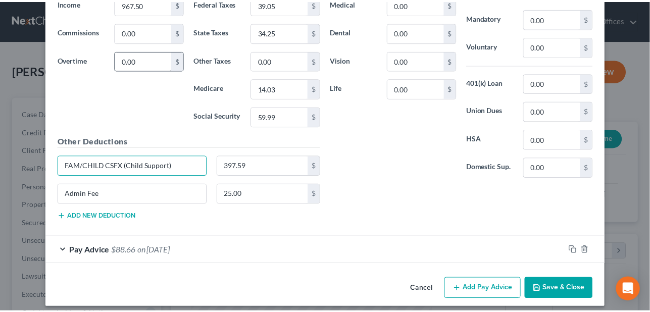
scroll to position [800, 0]
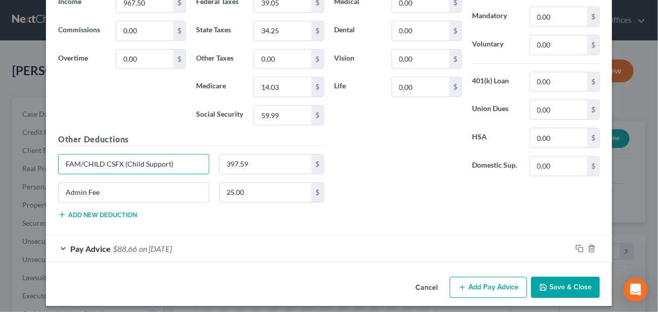
type input "FAM/CHILD CSFX (Child Support)"
click at [563, 283] on button "Save & Close" at bounding box center [565, 287] width 69 height 21
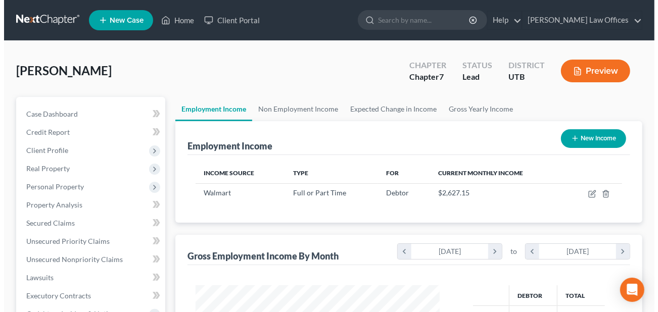
scroll to position [504981, 504901]
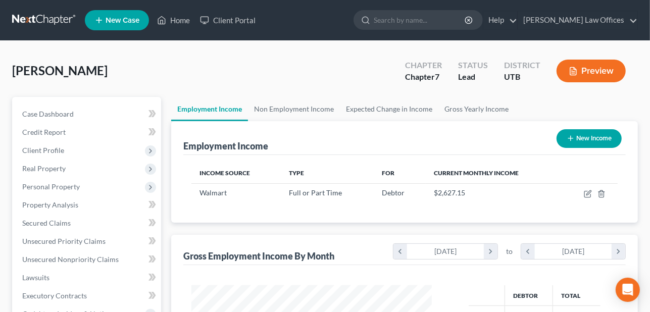
click at [606, 68] on button "Preview" at bounding box center [591, 71] width 69 height 23
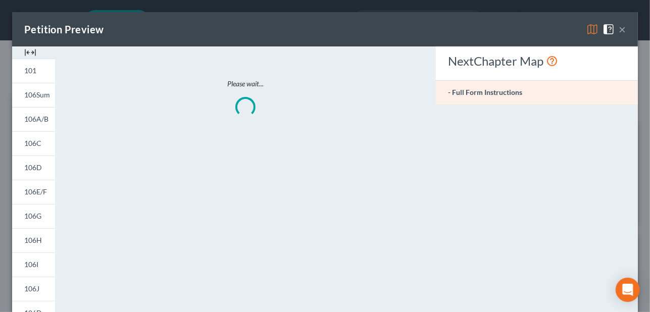
scroll to position [180, 264]
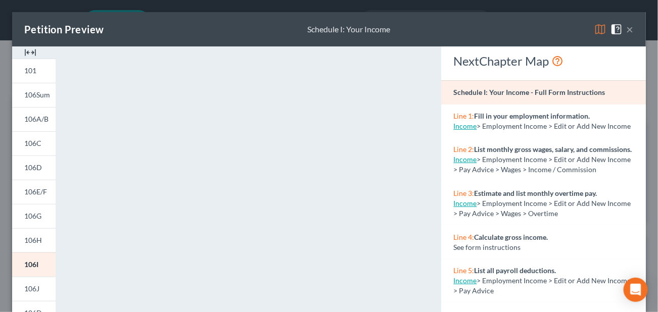
click at [626, 27] on button "×" at bounding box center [629, 29] width 7 height 12
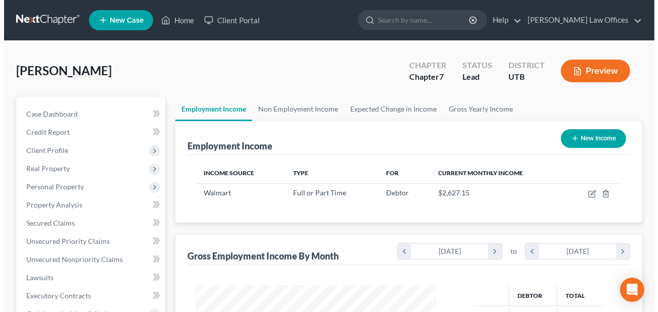
scroll to position [504981, 504901]
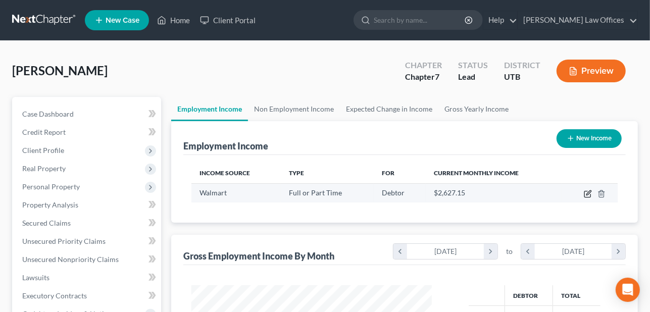
click at [586, 192] on icon "button" at bounding box center [588, 194] width 8 height 8
select select "0"
select select "46"
select select "2"
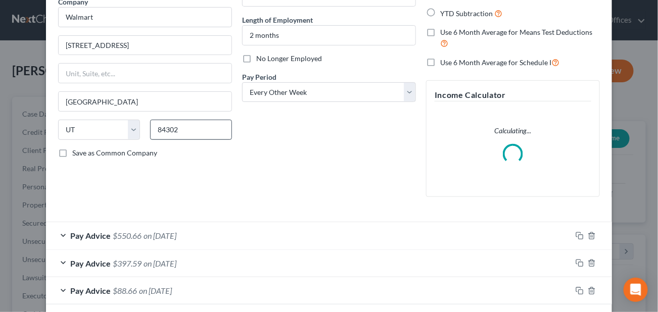
scroll to position [136, 0]
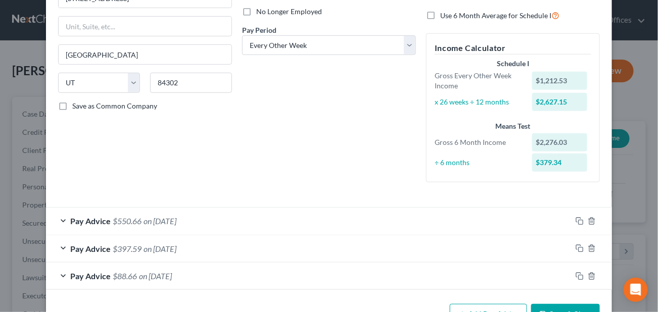
click at [58, 186] on div "Employment Type * Select Full or [DEMOGRAPHIC_DATA] Employment Self Employment …" at bounding box center [145, 51] width 184 height 280
click at [59, 222] on div "Pay Advice $550.66 on [DATE]" at bounding box center [308, 221] width 525 height 27
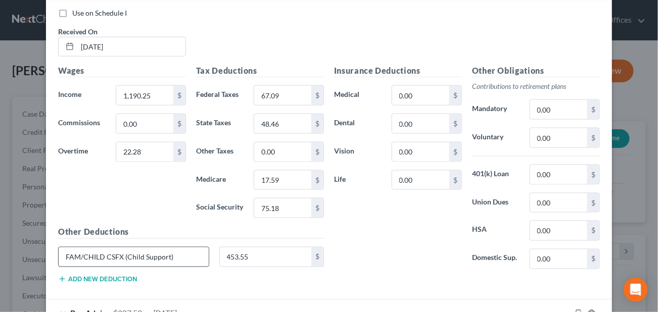
scroll to position [439, 0]
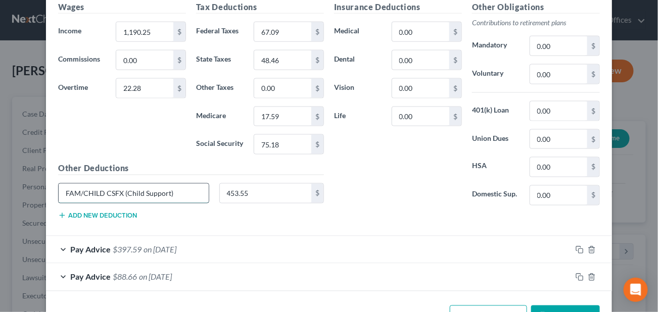
click at [164, 190] on input "FAM/CHILD CSFX (Child Support)" at bounding box center [134, 193] width 150 height 19
type input "FAM/CHILD CSFX (child support)"
click at [64, 244] on div "Pay Advice $397.59 on [DATE]" at bounding box center [308, 249] width 525 height 27
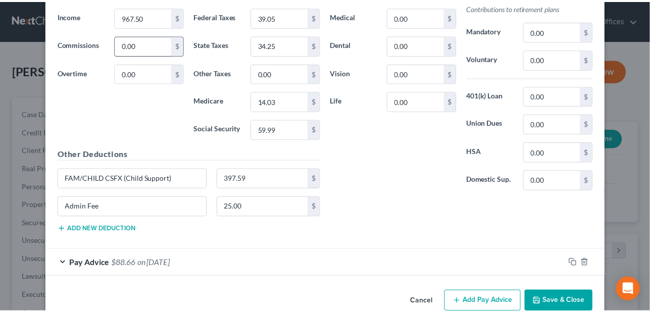
scroll to position [793, 0]
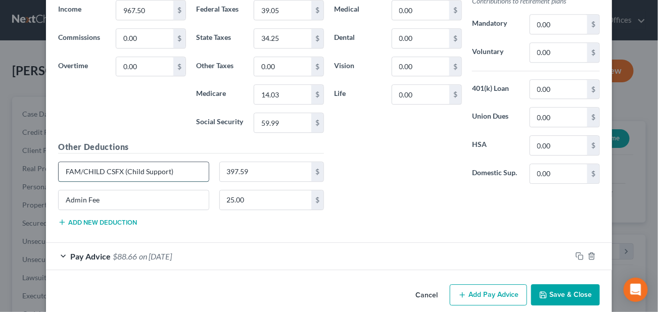
click at [126, 163] on input "FAM/CHILD CSFX (Child Support)" at bounding box center [134, 171] width 150 height 19
type input "FAM/CHILD CSFX (child support)"
click at [180, 193] on input "Admin Fee" at bounding box center [134, 199] width 150 height 19
click at [556, 284] on button "Save & Close" at bounding box center [565, 294] width 69 height 21
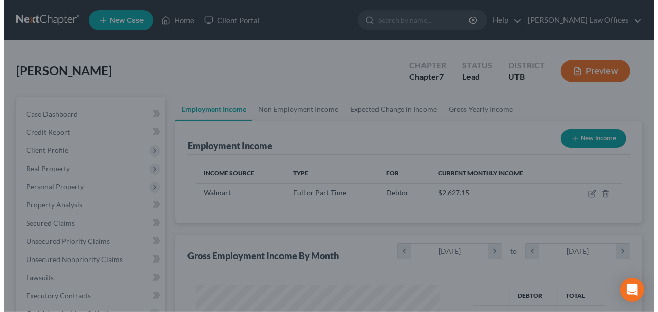
scroll to position [504981, 504901]
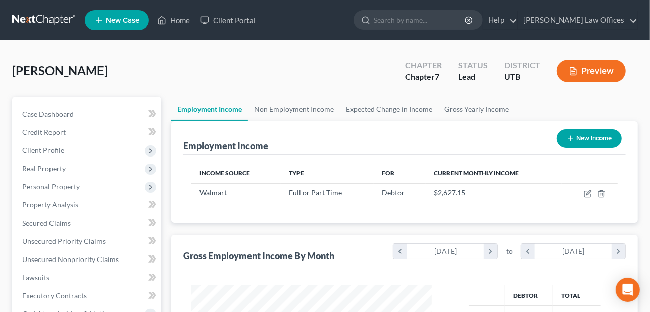
click at [594, 62] on button "Preview" at bounding box center [591, 71] width 69 height 23
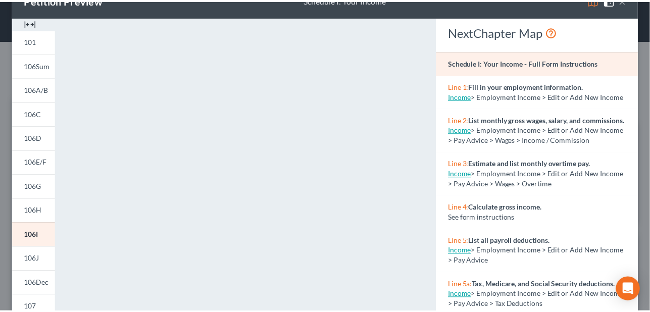
scroll to position [0, 0]
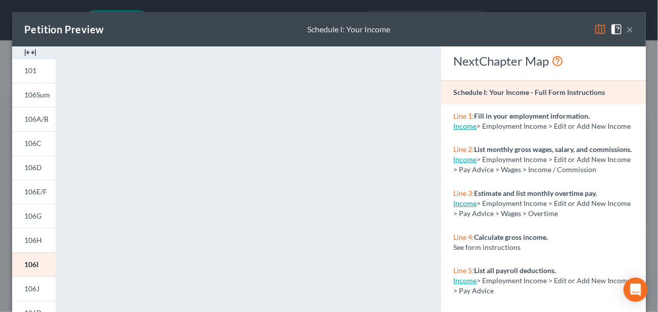
click at [626, 29] on button "×" at bounding box center [629, 29] width 7 height 12
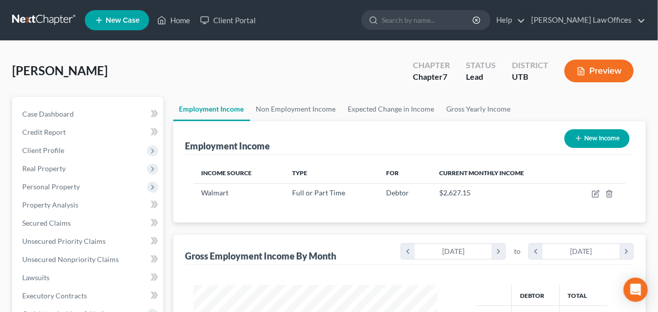
scroll to position [504981, 504901]
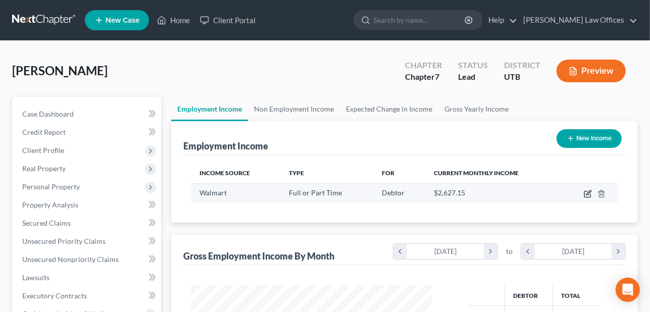
click at [587, 193] on icon "button" at bounding box center [588, 194] width 8 height 8
select select "0"
select select "46"
select select "2"
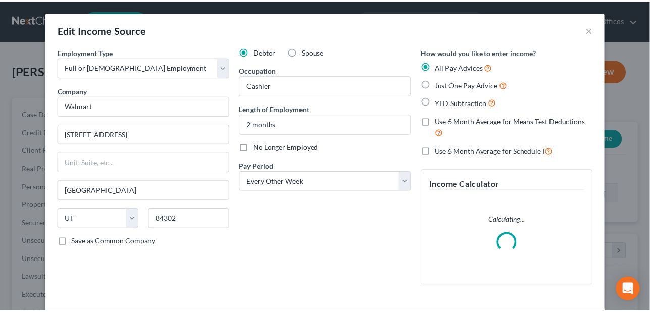
scroll to position [180, 264]
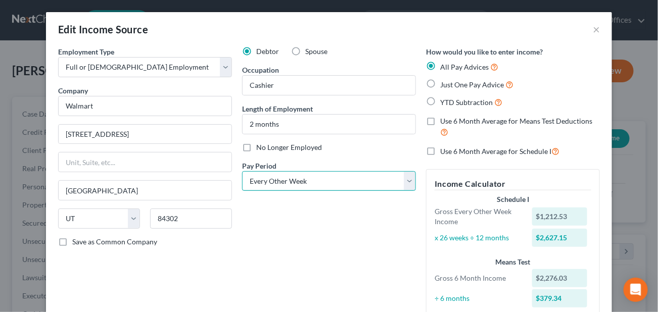
click at [410, 180] on select "Select Monthly Twice Monthly Every Other Week Weekly" at bounding box center [329, 181] width 174 height 20
click at [367, 215] on div "Debtor Spouse Occupation Cashier Length of Employment 2 months No Longer Employ…" at bounding box center [329, 186] width 184 height 280
click at [593, 27] on button "×" at bounding box center [596, 29] width 7 height 12
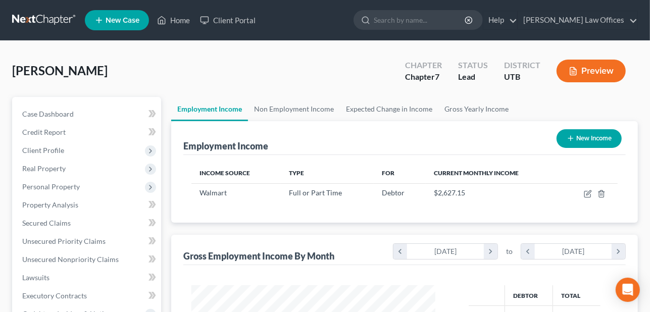
scroll to position [504981, 504901]
click at [175, 20] on link "Home" at bounding box center [173, 20] width 43 height 18
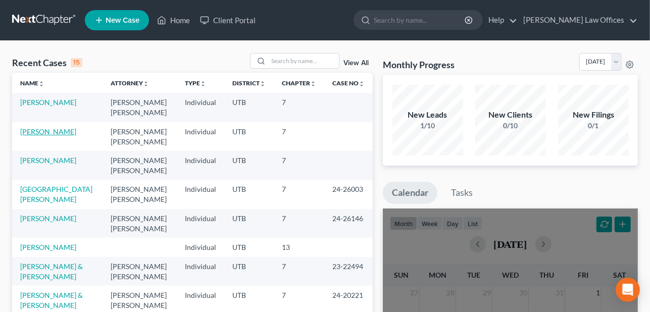
click at [60, 133] on link "[PERSON_NAME]" at bounding box center [48, 131] width 56 height 9
select select "4"
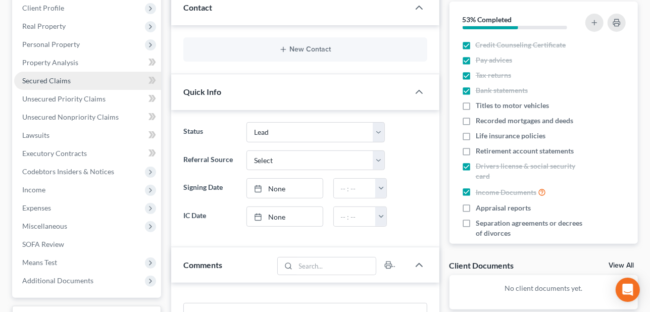
scroll to position [152, 0]
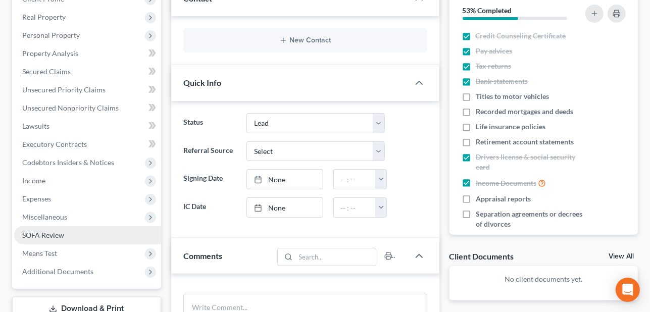
click at [46, 231] on span "SOFA Review" at bounding box center [43, 235] width 42 height 9
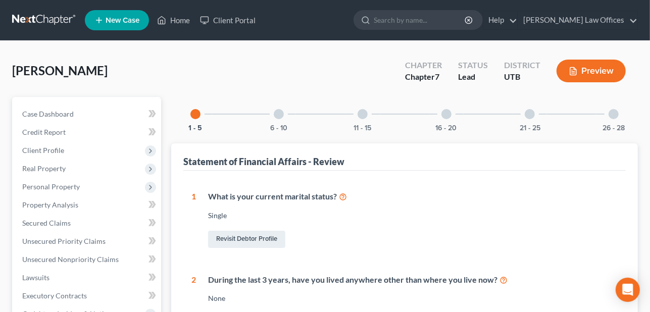
click at [602, 66] on button "Preview" at bounding box center [591, 71] width 69 height 23
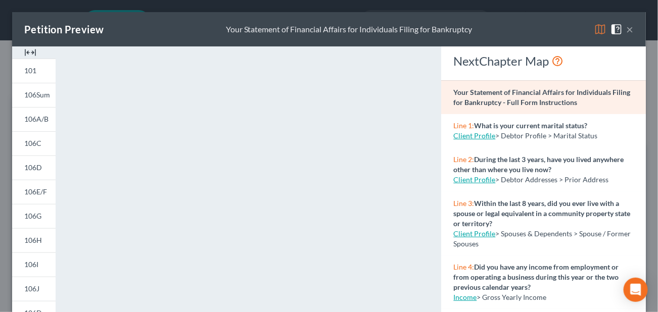
click at [626, 28] on button "×" at bounding box center [629, 29] width 7 height 12
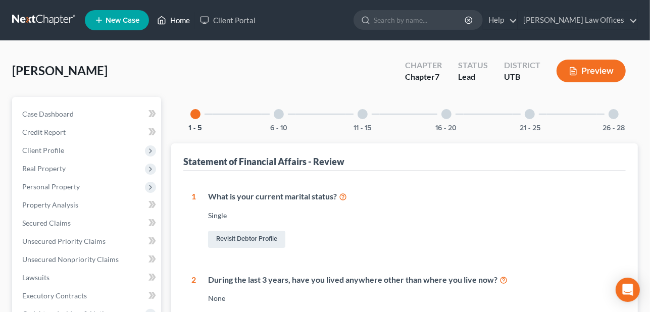
click at [191, 21] on link "Home" at bounding box center [173, 20] width 43 height 18
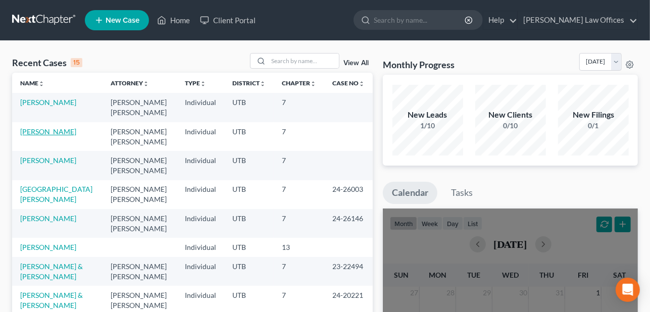
click at [24, 129] on link "[PERSON_NAME]" at bounding box center [48, 131] width 56 height 9
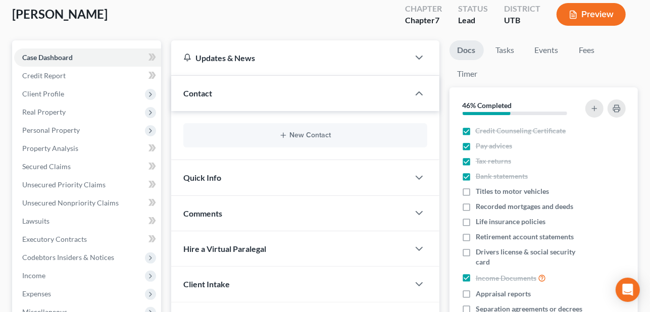
scroll to position [152, 0]
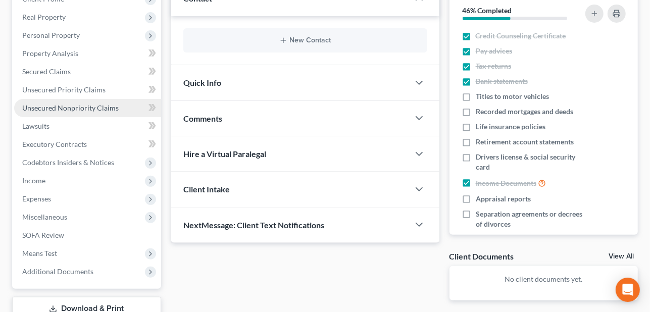
click at [106, 104] on span "Unsecured Nonpriority Claims" at bounding box center [70, 108] width 96 height 9
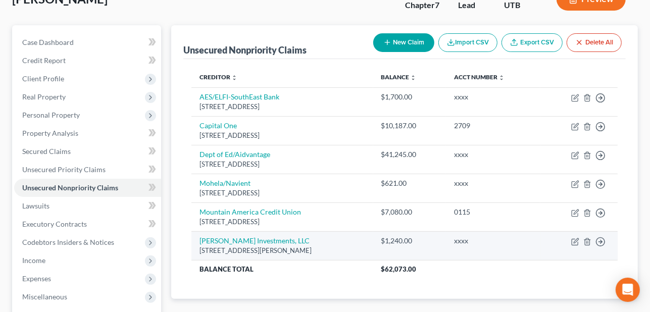
scroll to position [51, 0]
